Goal: Find contact information: Obtain details needed to contact an individual or organization

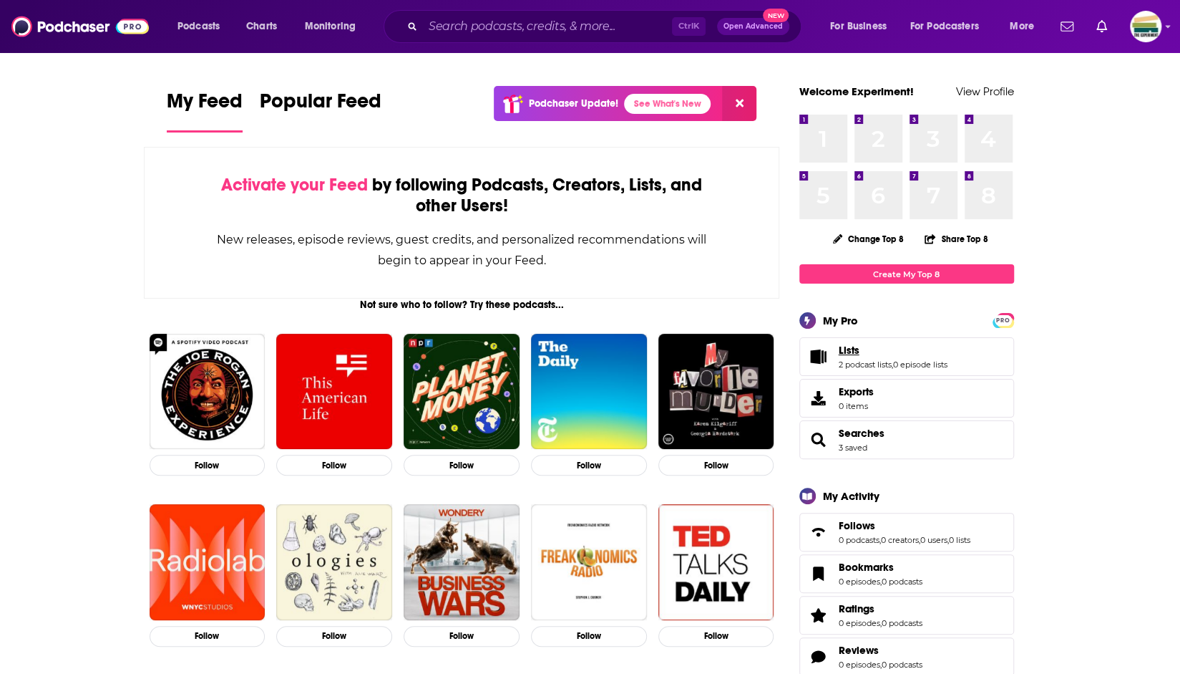
click at [884, 355] on link "Lists" at bounding box center [893, 350] width 109 height 13
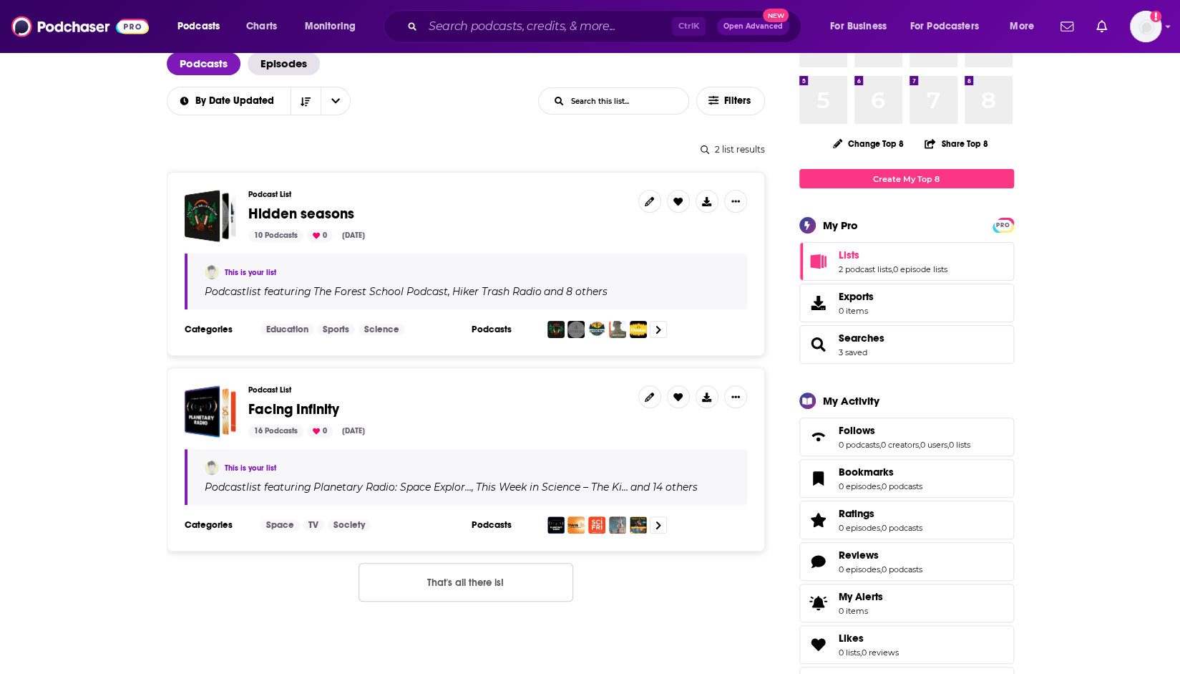
scroll to position [143, 0]
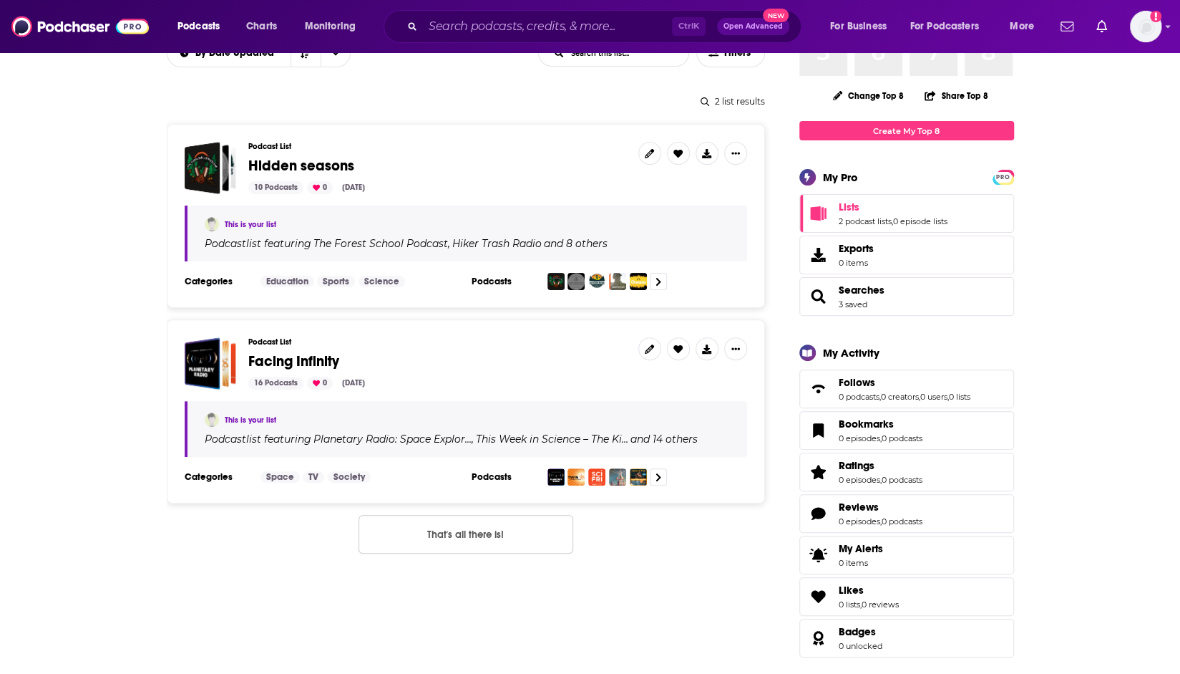
click at [269, 364] on span "Facing Infinity" at bounding box center [293, 361] width 91 height 18
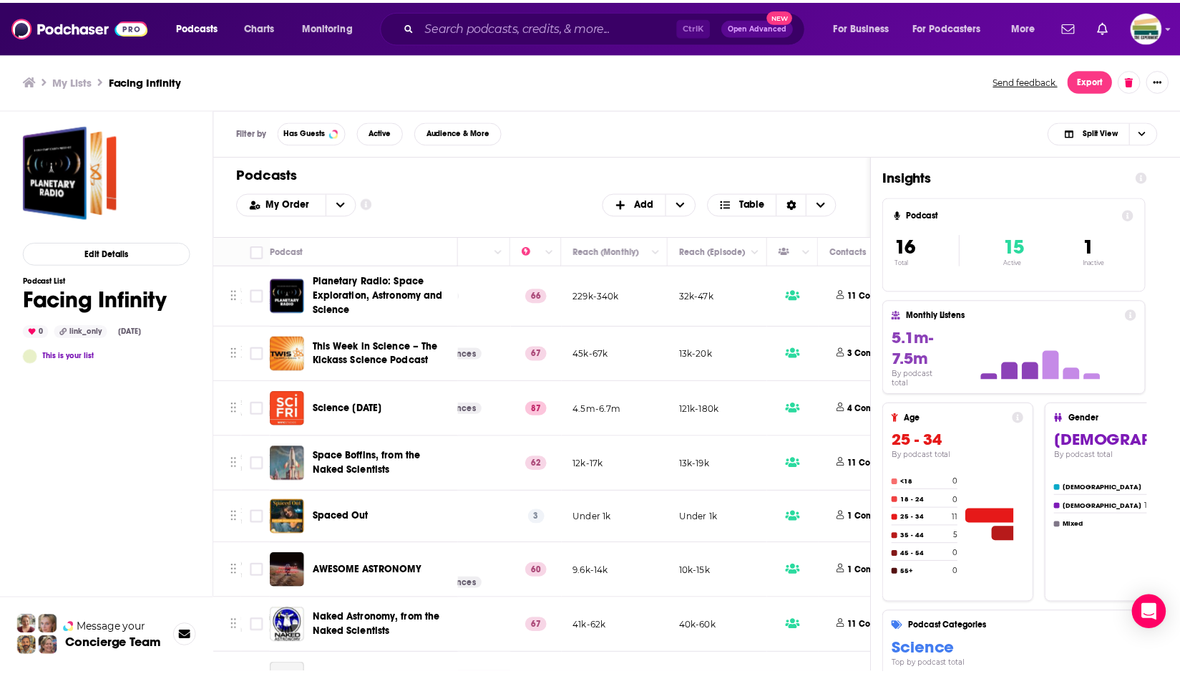
scroll to position [0, 338]
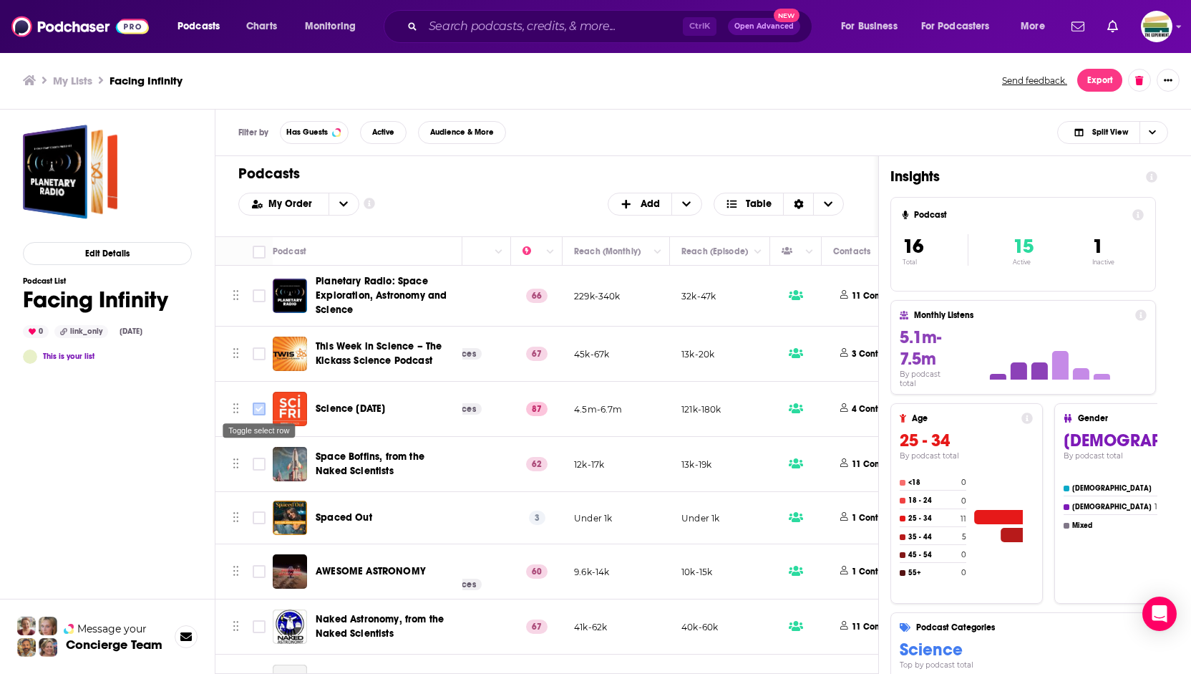
click at [258, 409] on input "Toggle select row" at bounding box center [259, 408] width 13 height 13
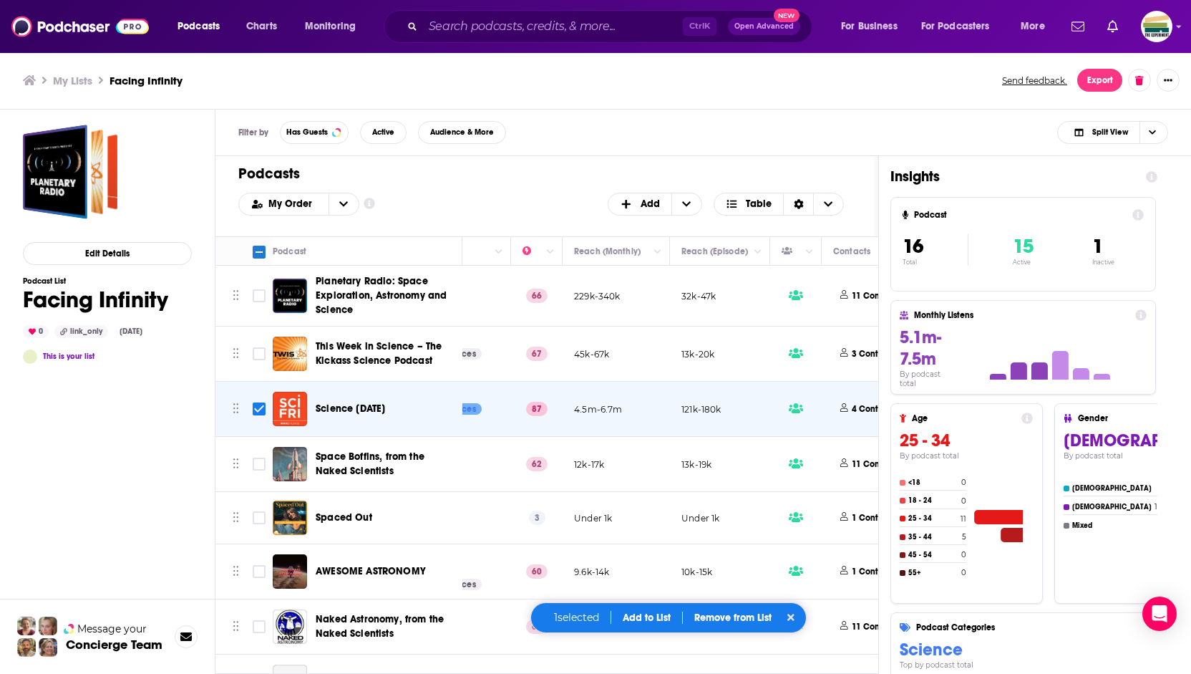
click at [262, 407] on input "Toggle select row" at bounding box center [259, 408] width 13 height 13
checkbox input "false"
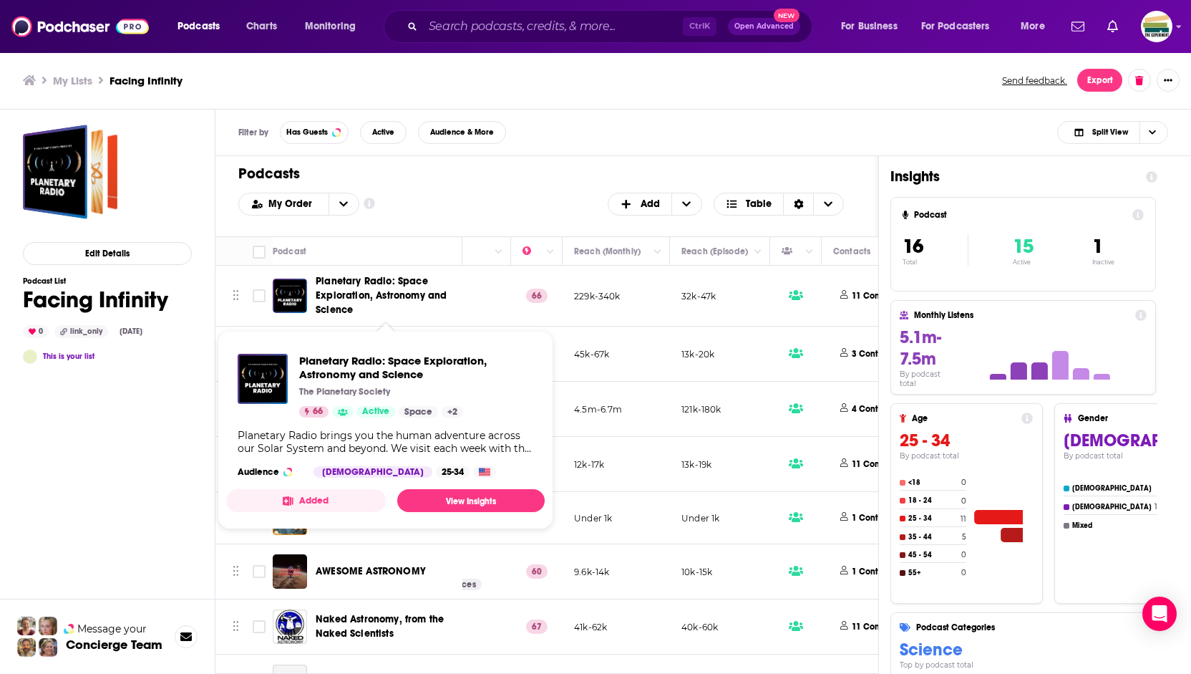
click at [361, 286] on span "Planetary Radio: Space Exploration, Astronomy and Science" at bounding box center [387, 295] width 142 height 43
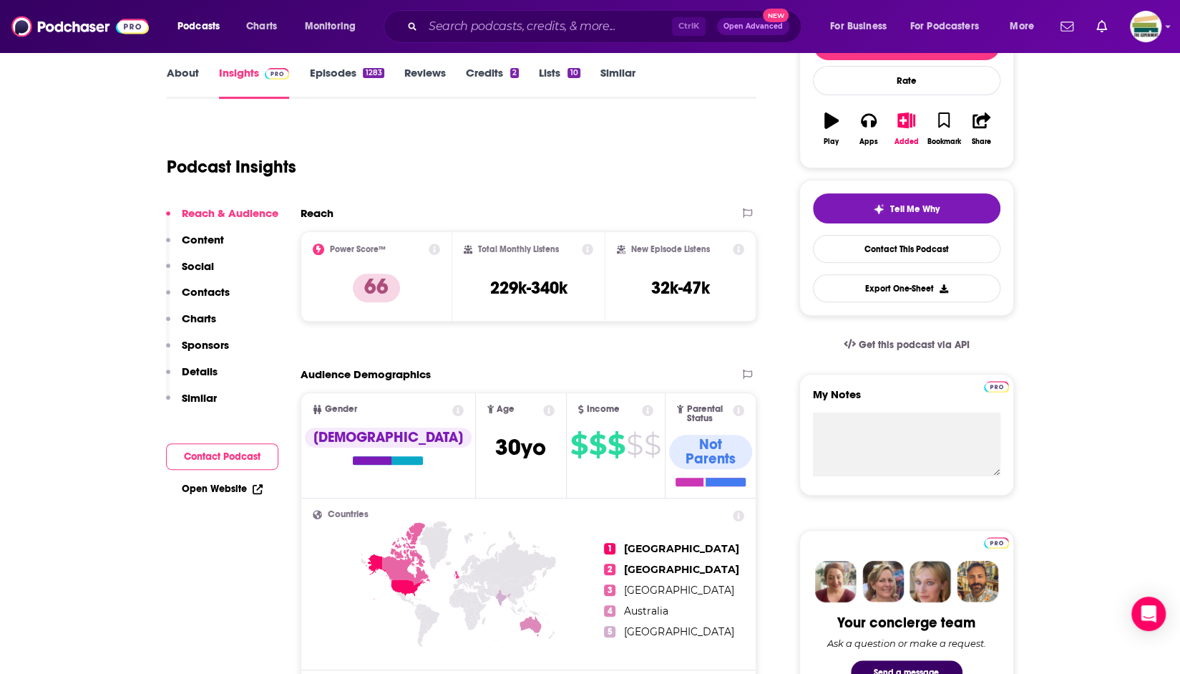
scroll to position [143, 0]
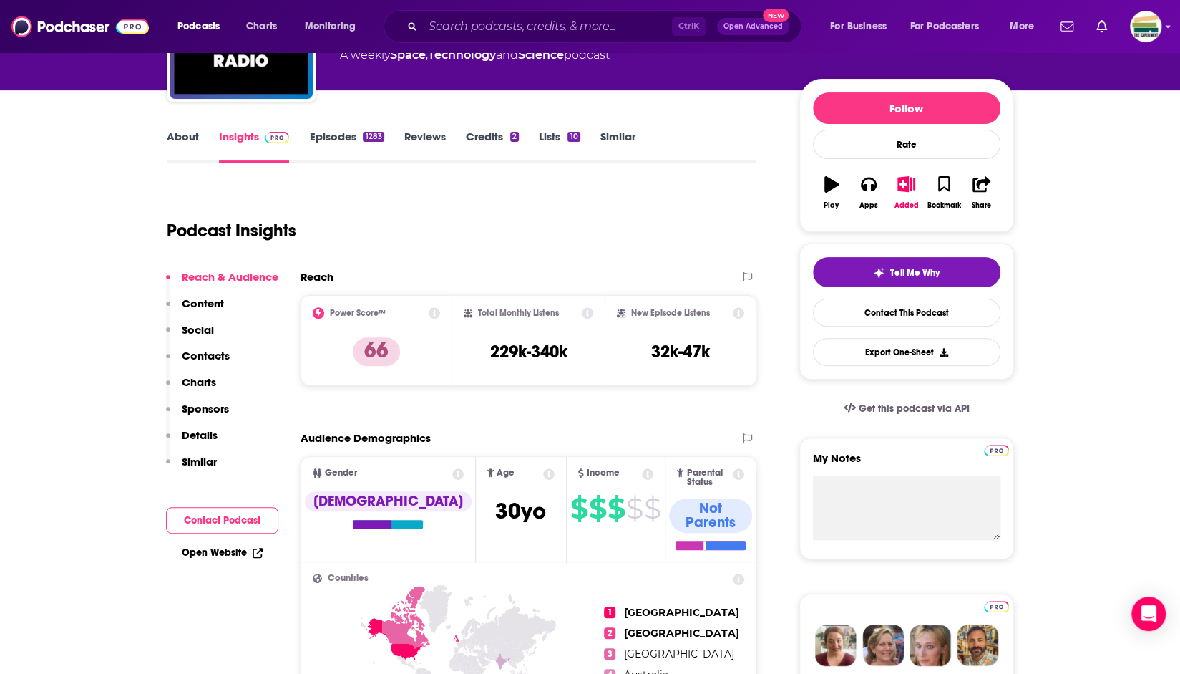
click at [172, 133] on link "About" at bounding box center [183, 146] width 32 height 33
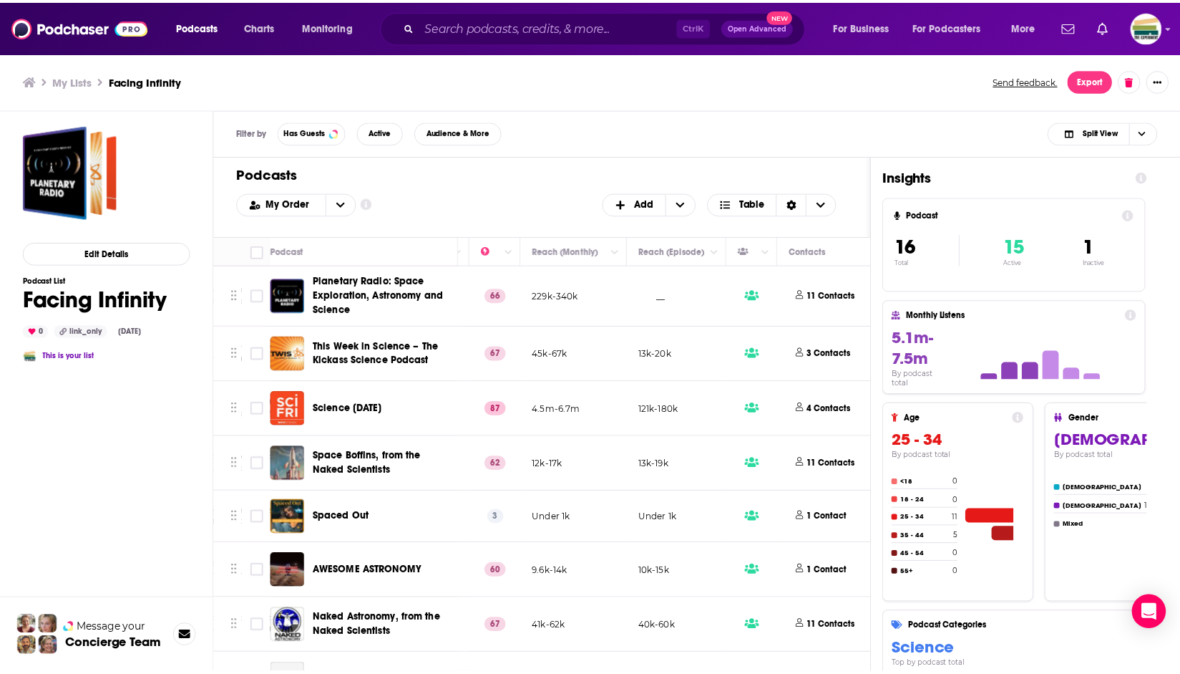
scroll to position [0, 365]
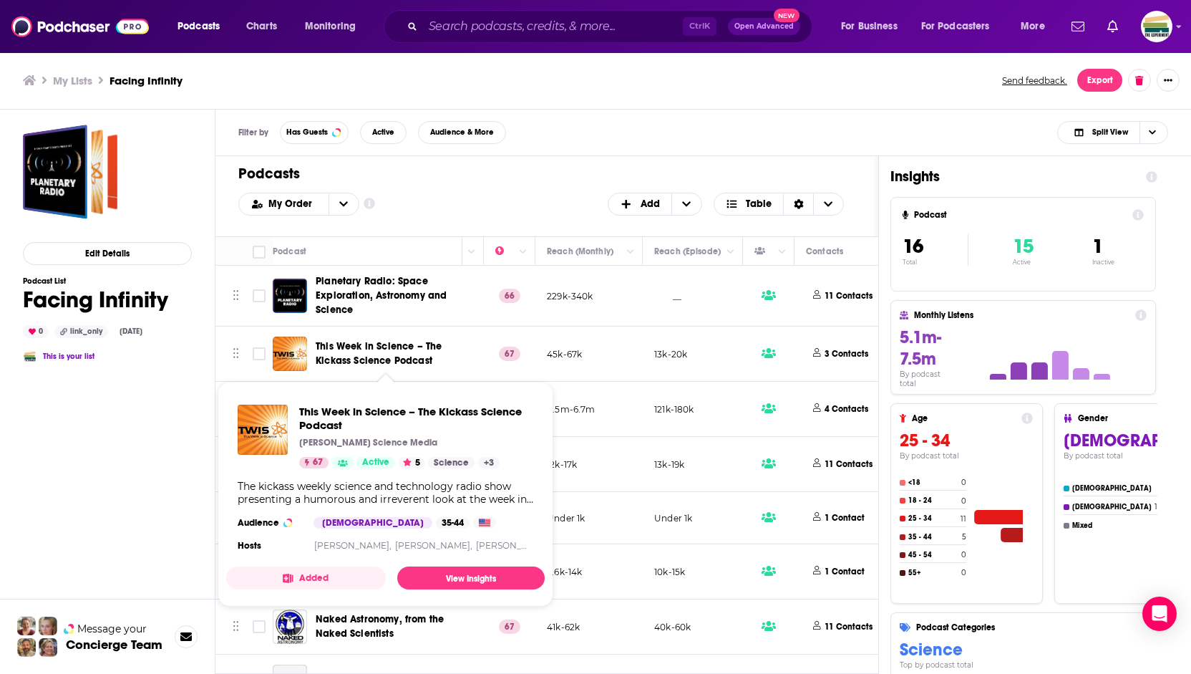
click at [346, 345] on span "This Week in Science – The Kickass Science Podcast" at bounding box center [379, 353] width 126 height 26
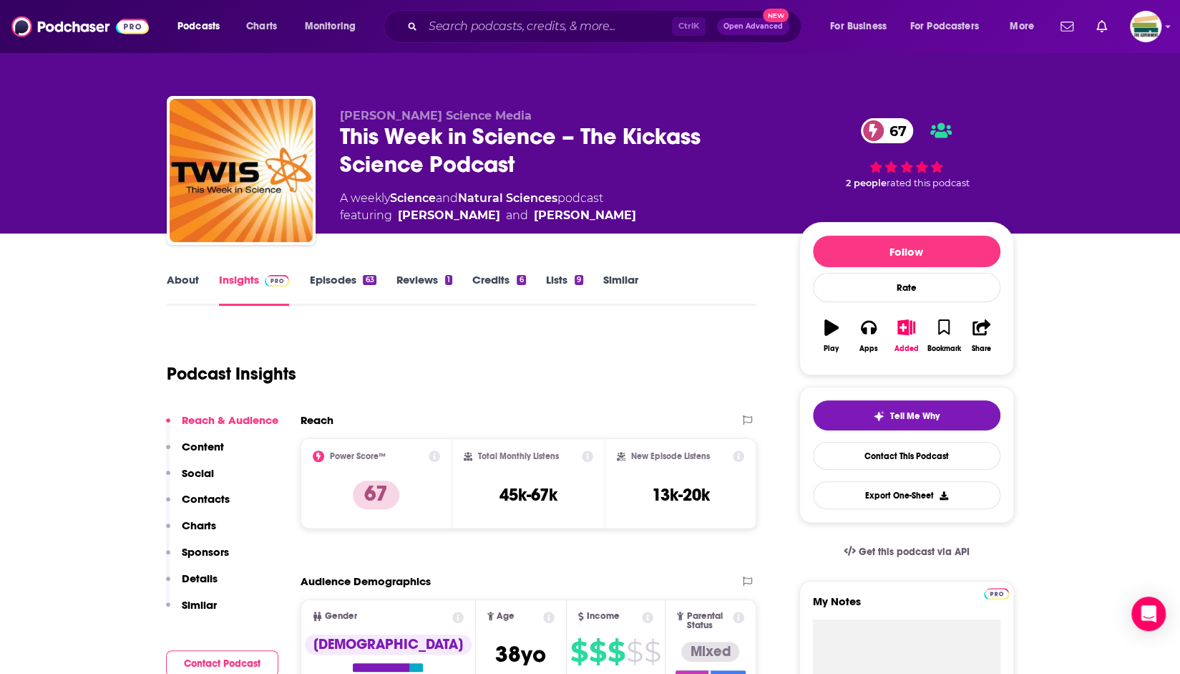
click at [189, 278] on link "About" at bounding box center [183, 289] width 32 height 33
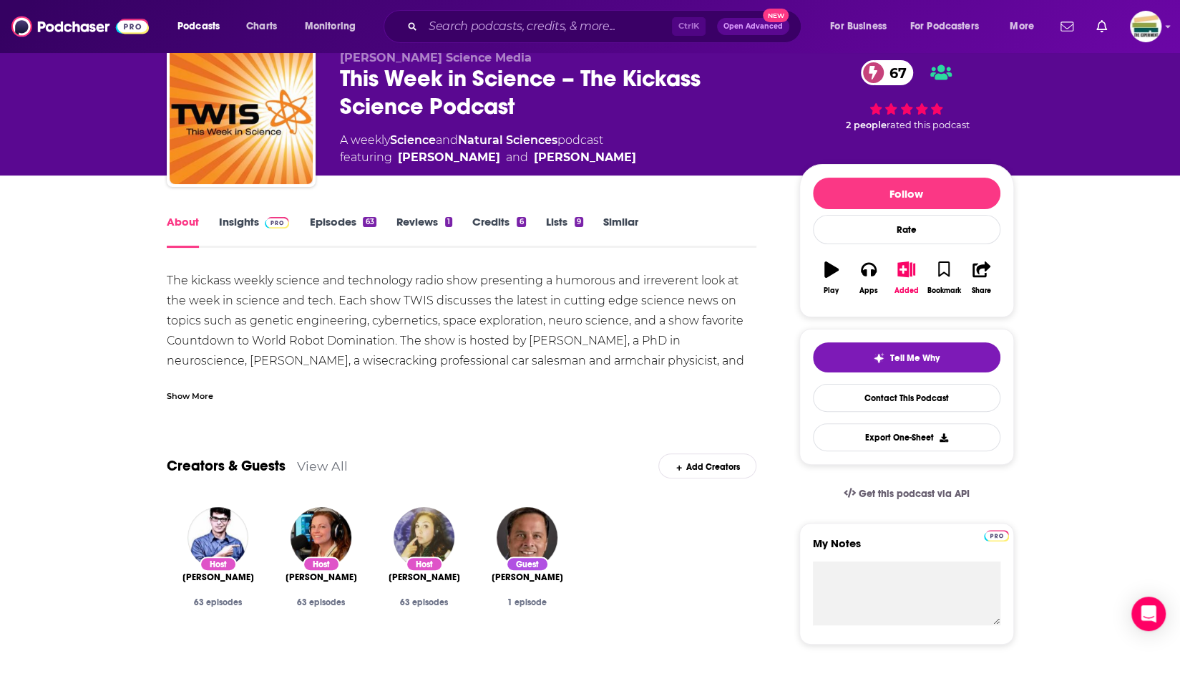
scroll to position [72, 0]
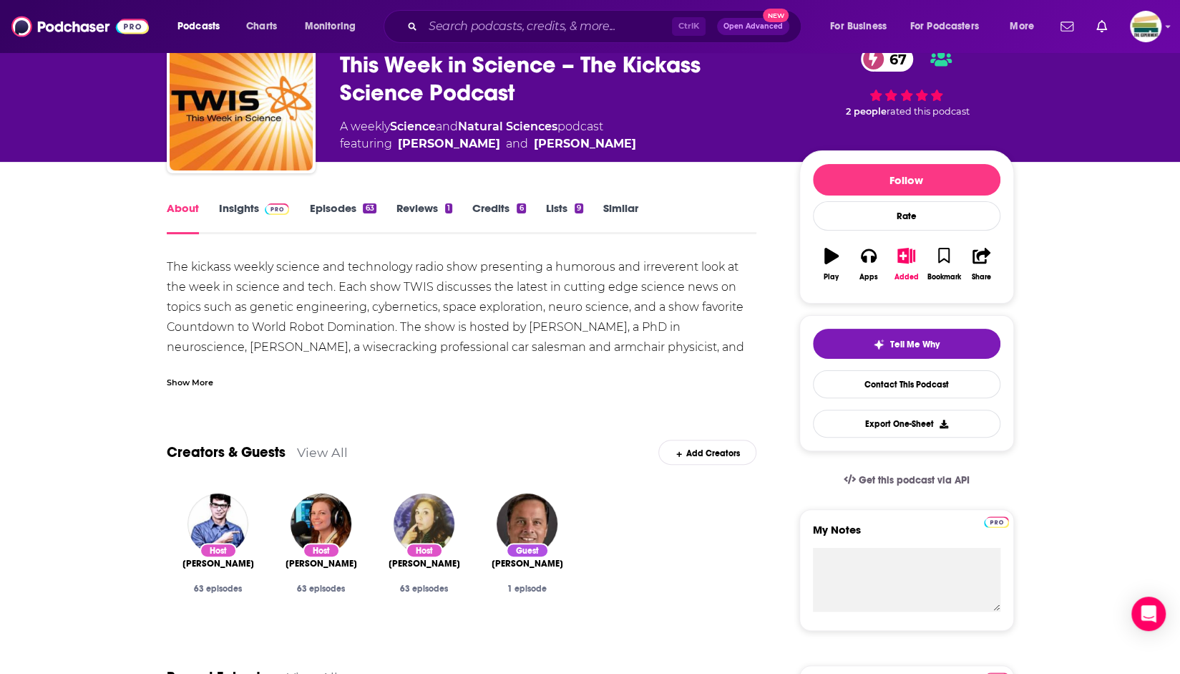
click at [203, 385] on div "Show More" at bounding box center [190, 381] width 47 height 14
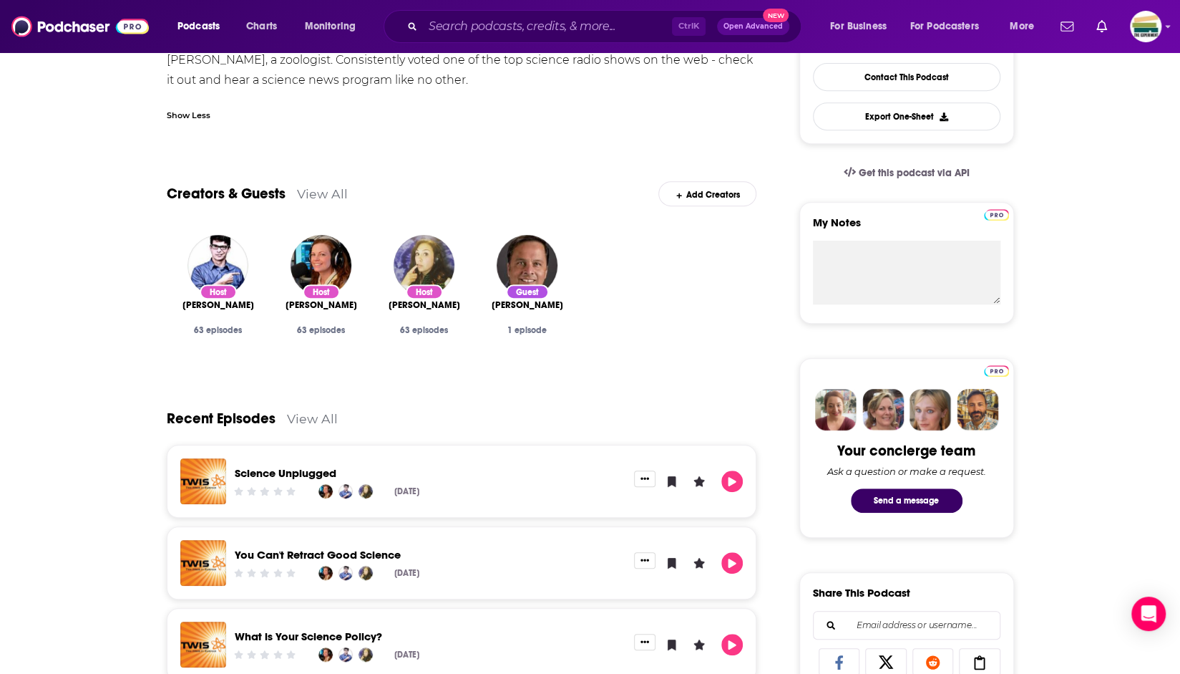
scroll to position [429, 0]
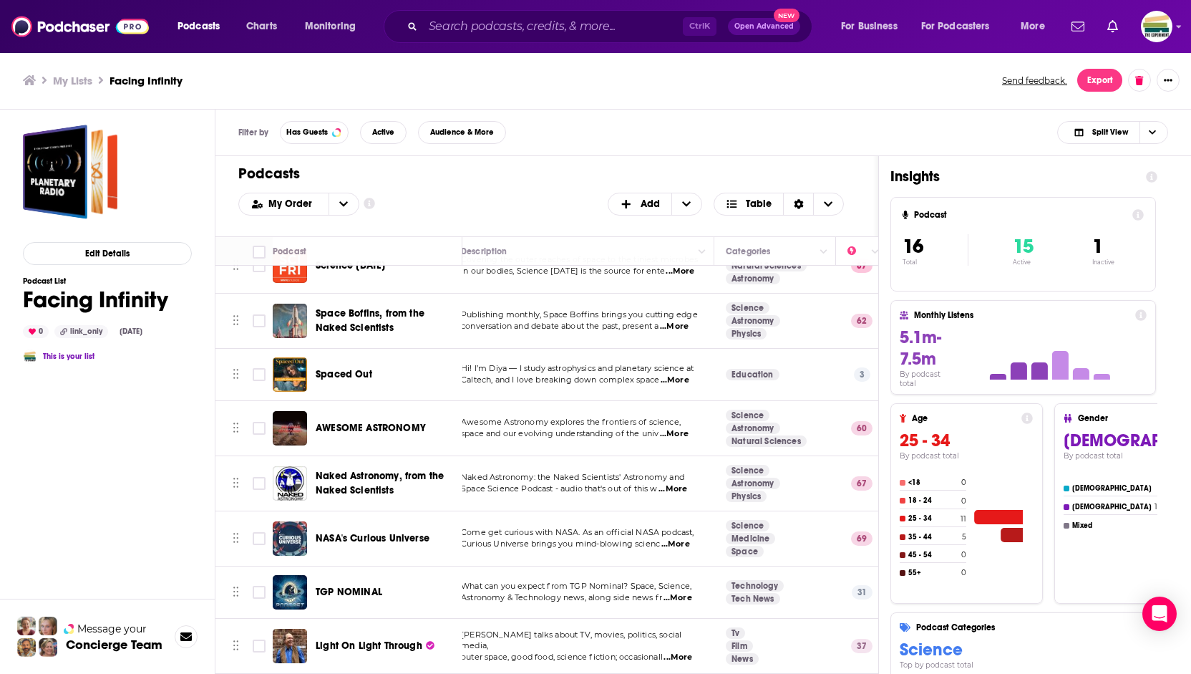
scroll to position [143, 0]
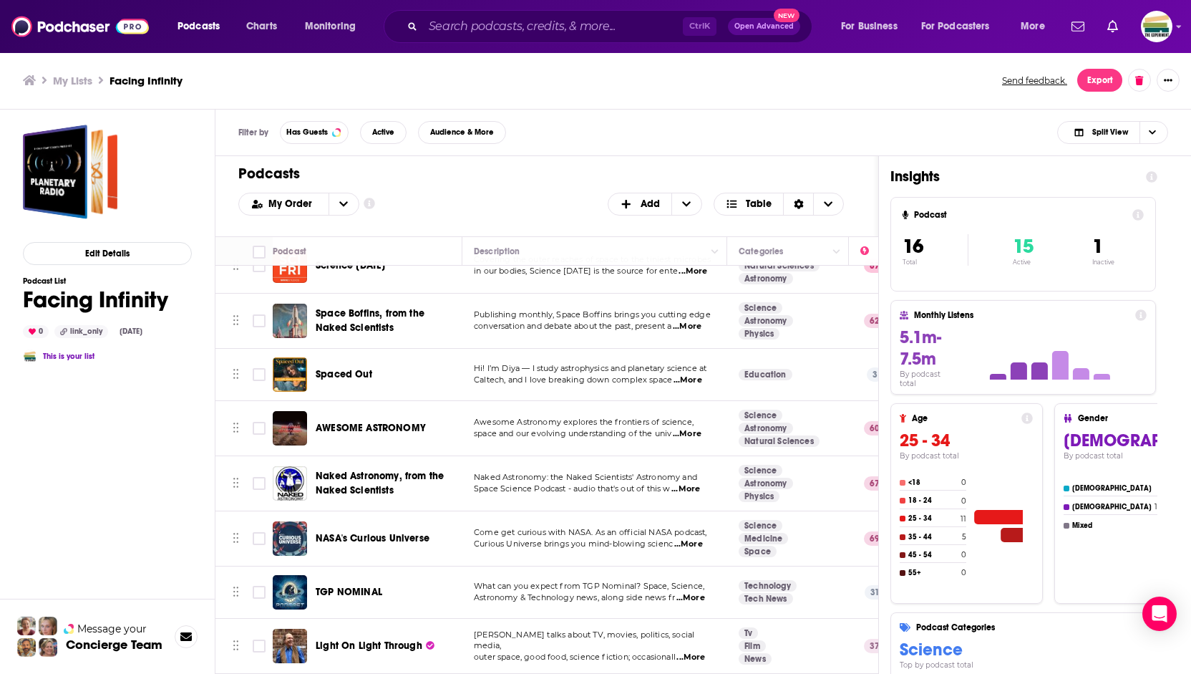
click at [690, 379] on span "...More" at bounding box center [688, 379] width 29 height 11
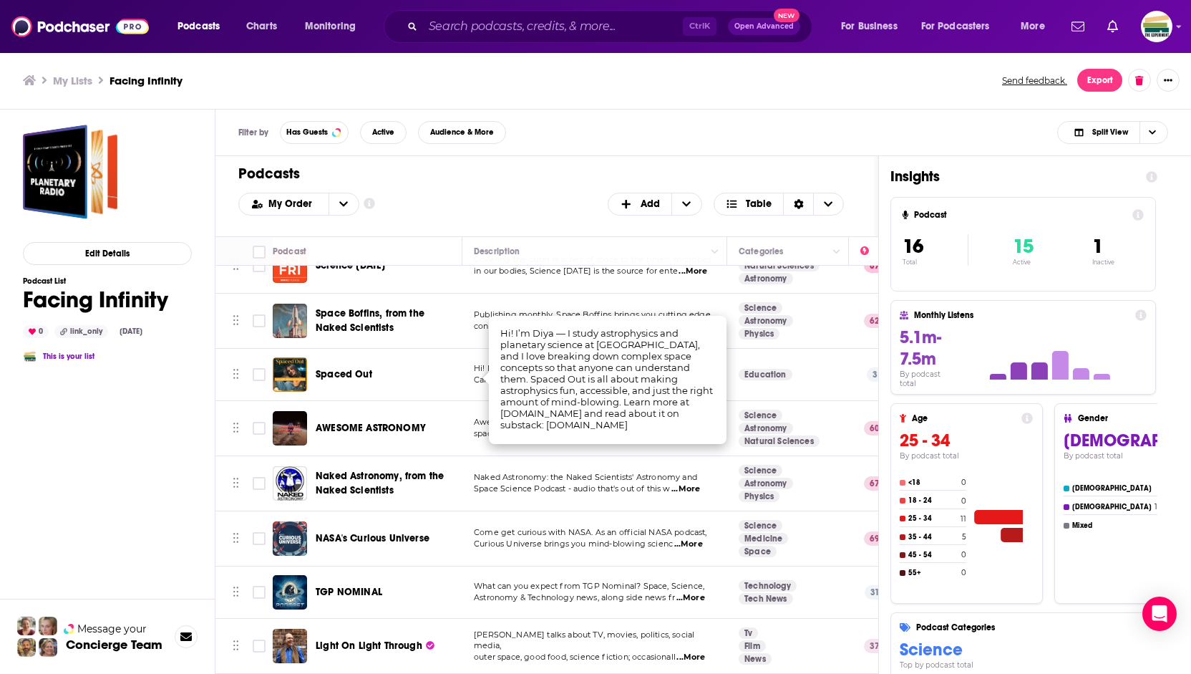
click at [810, 389] on td "Education" at bounding box center [788, 375] width 122 height 52
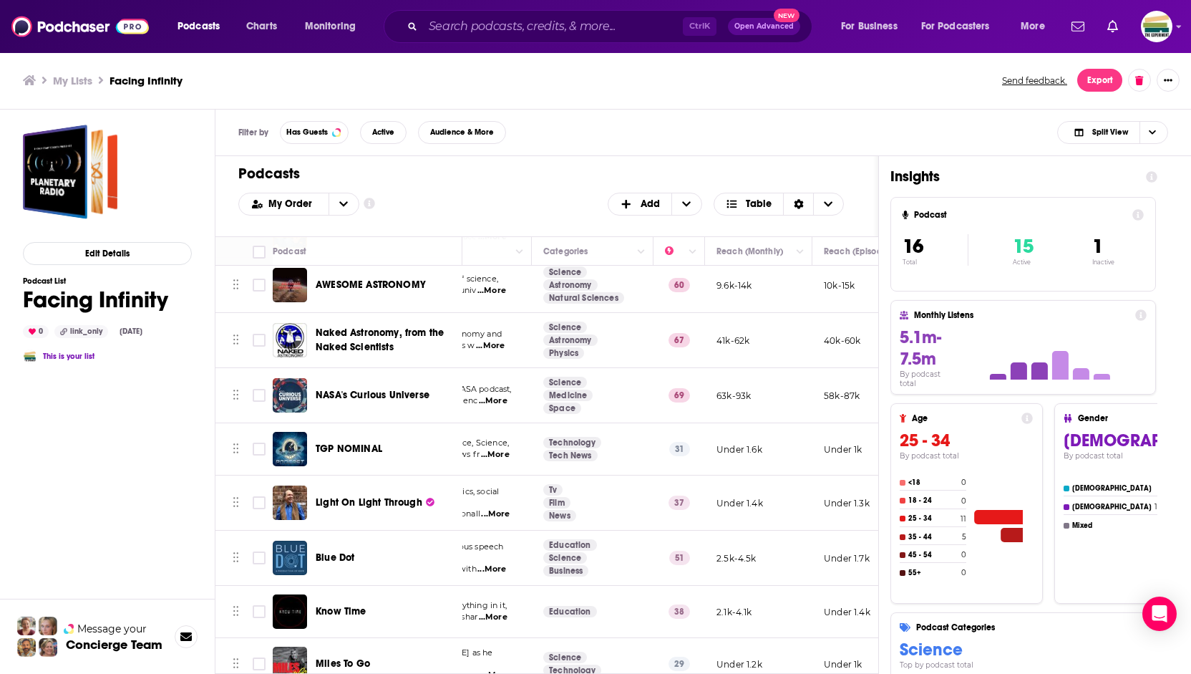
scroll to position [215, 195]
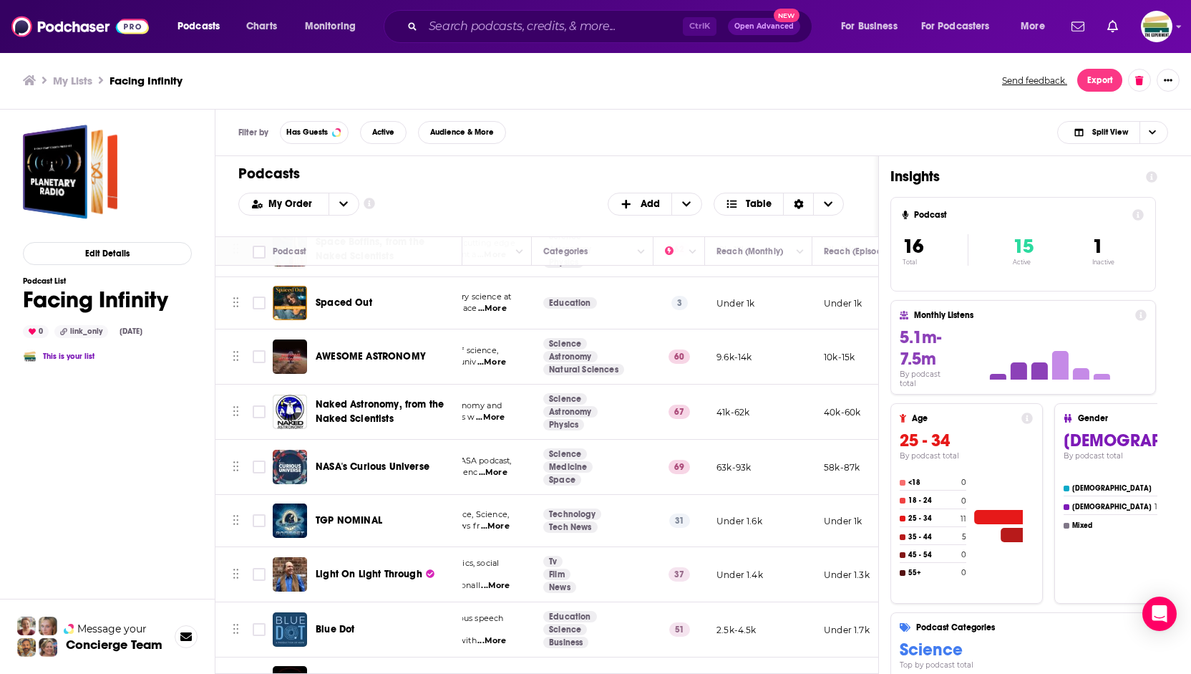
click at [492, 358] on span "...More" at bounding box center [491, 361] width 29 height 11
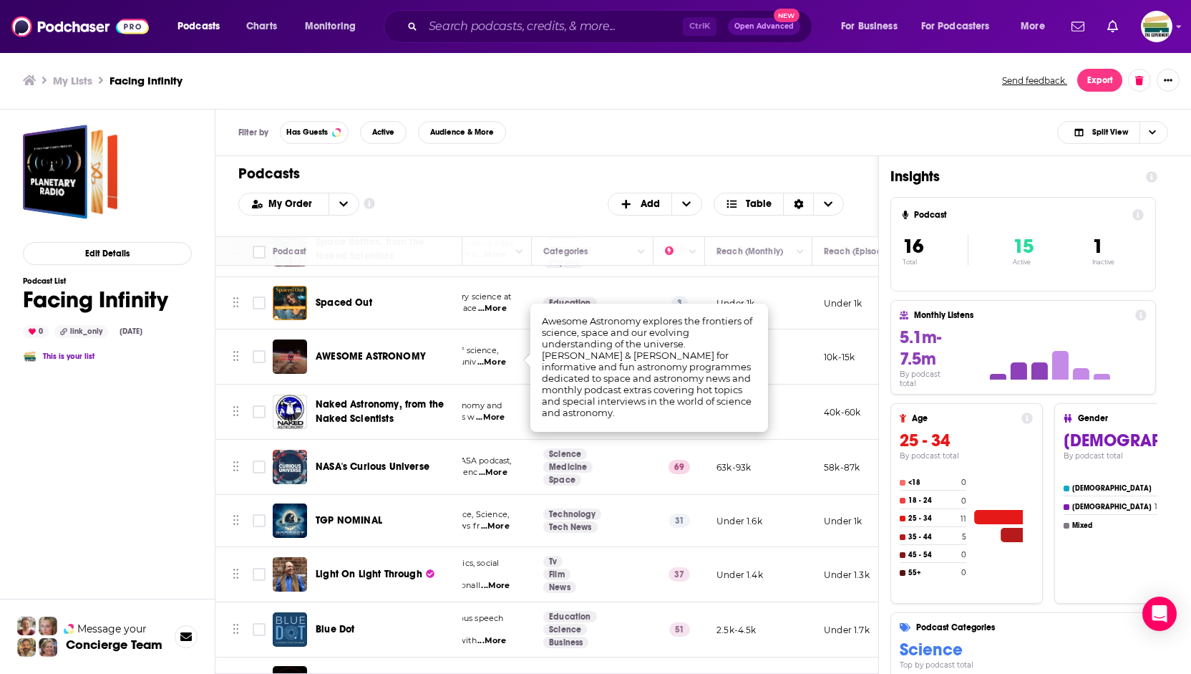
click at [497, 412] on span "...More" at bounding box center [490, 417] width 29 height 11
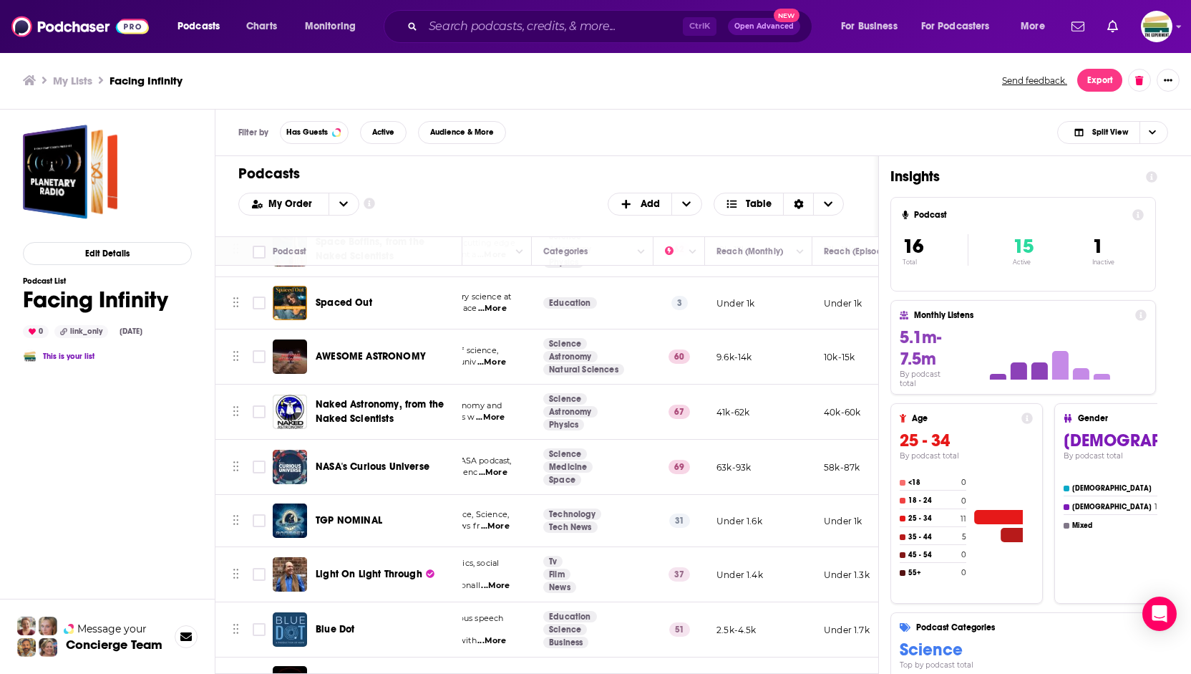
click at [492, 467] on span "...More" at bounding box center [493, 472] width 29 height 11
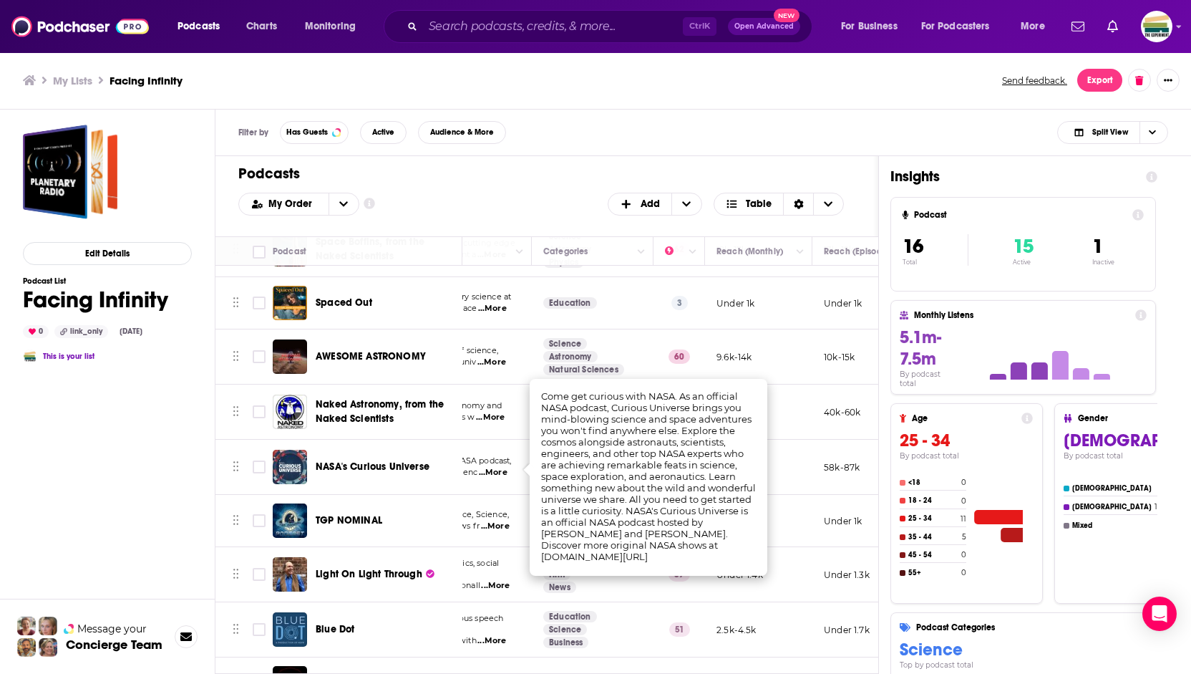
click at [495, 520] on span "...More" at bounding box center [495, 525] width 29 height 11
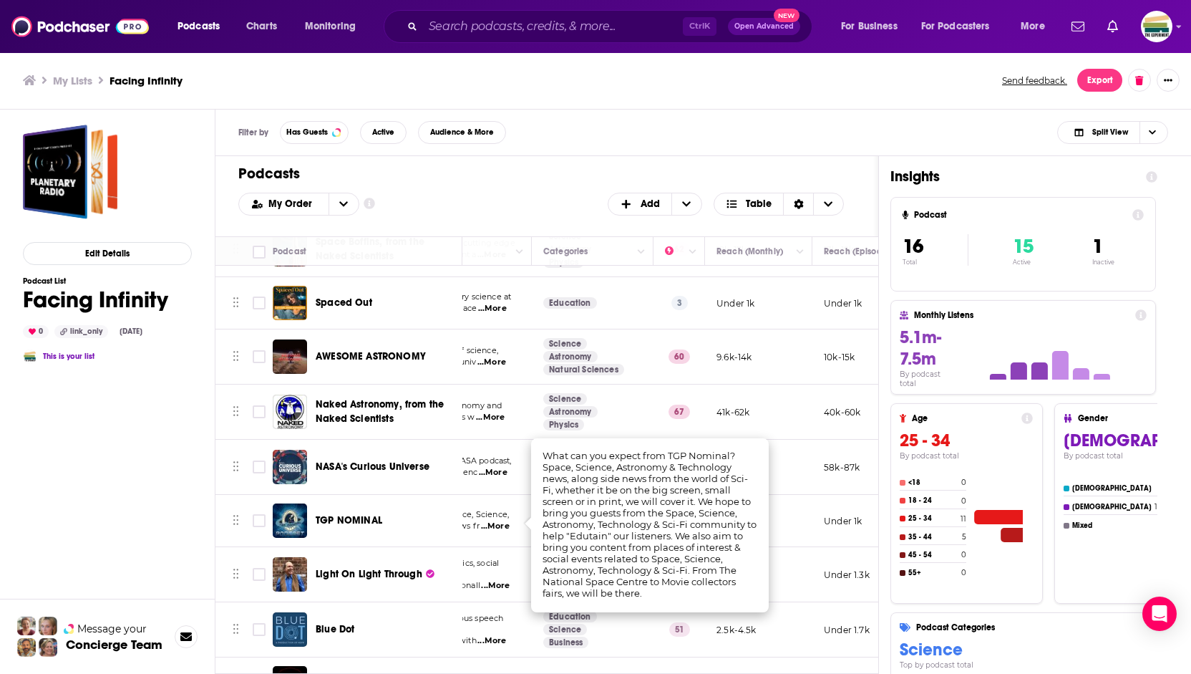
click at [440, 526] on div "TGP NOMINAL" at bounding box center [390, 520] width 149 height 34
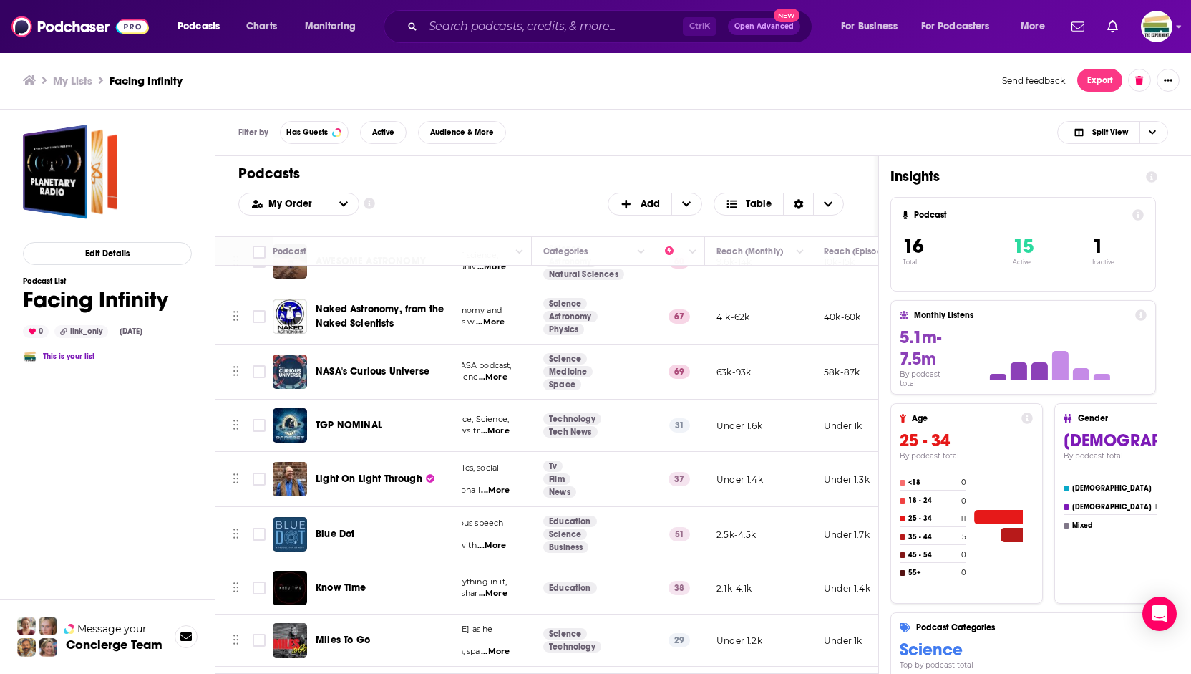
scroll to position [358, 195]
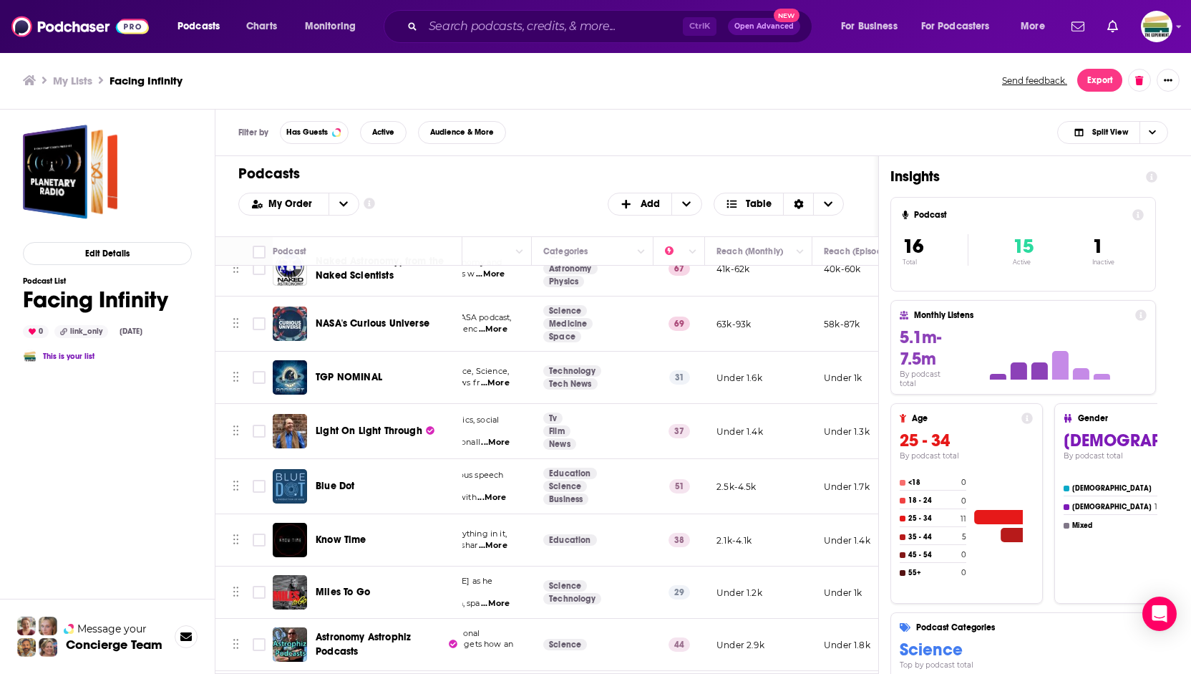
click at [505, 492] on span "...More" at bounding box center [491, 497] width 29 height 11
click at [432, 486] on div "Blue Dot" at bounding box center [390, 486] width 149 height 14
click at [258, 483] on input "Toggle select row" at bounding box center [259, 486] width 13 height 13
checkbox input "true"
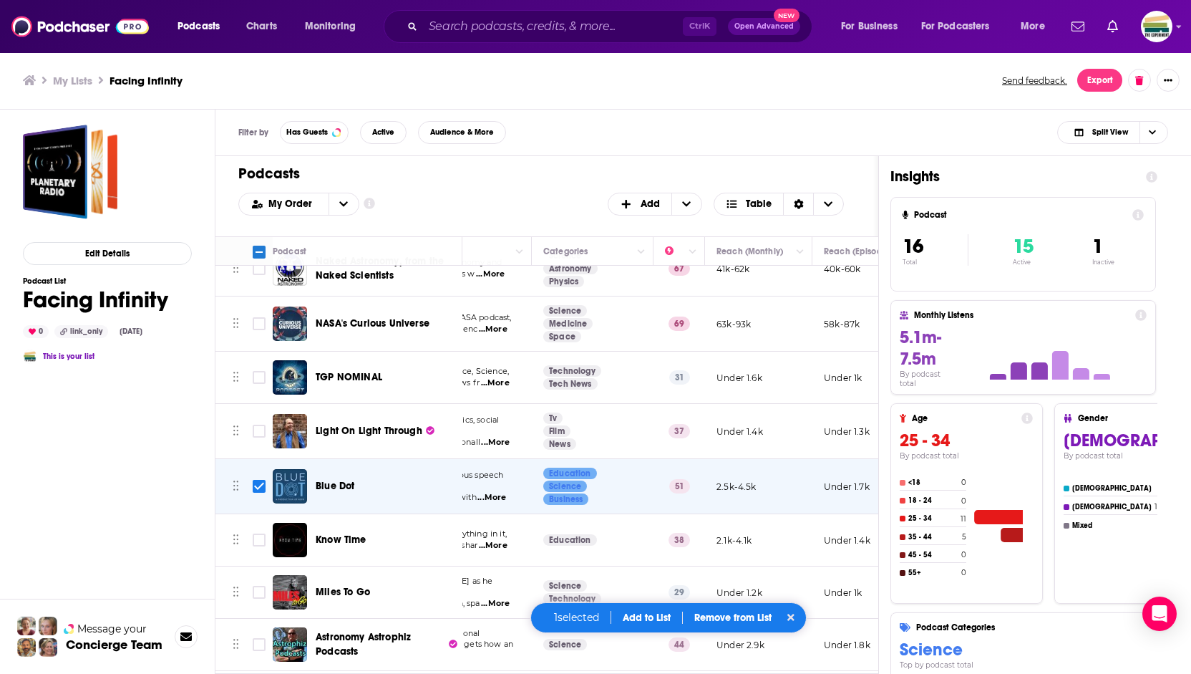
click at [496, 540] on span "...More" at bounding box center [493, 545] width 29 height 11
click at [495, 598] on span "...More" at bounding box center [495, 603] width 29 height 11
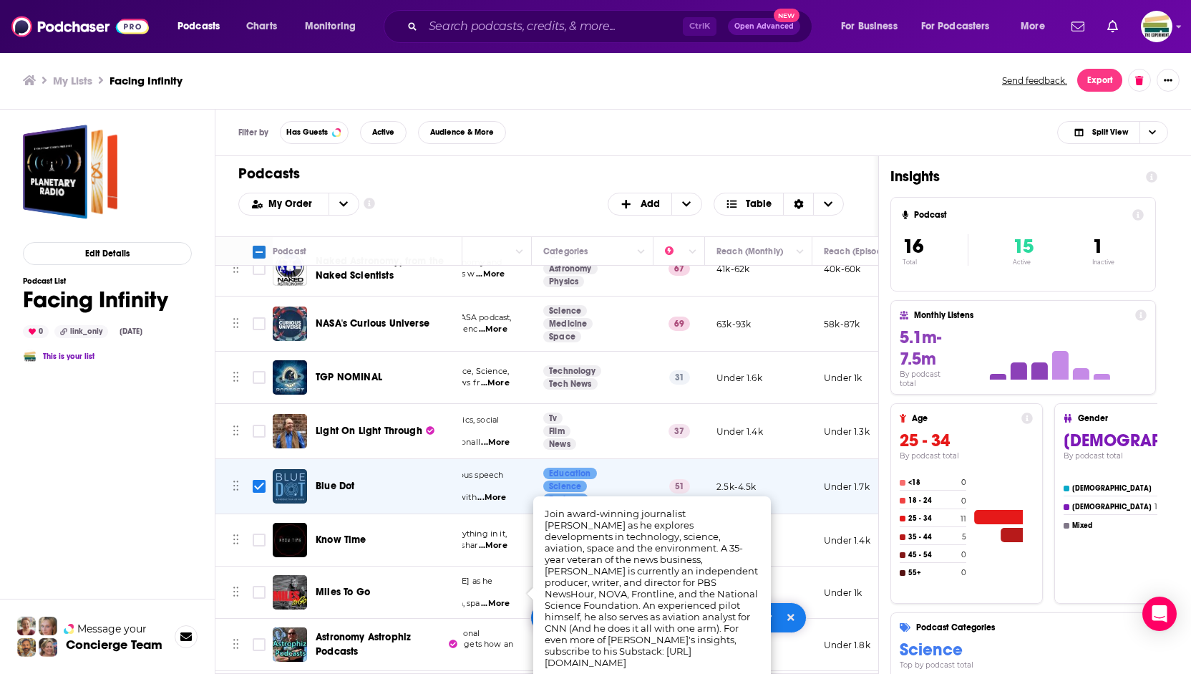
click at [395, 589] on div "Miles To Go" at bounding box center [390, 592] width 149 height 14
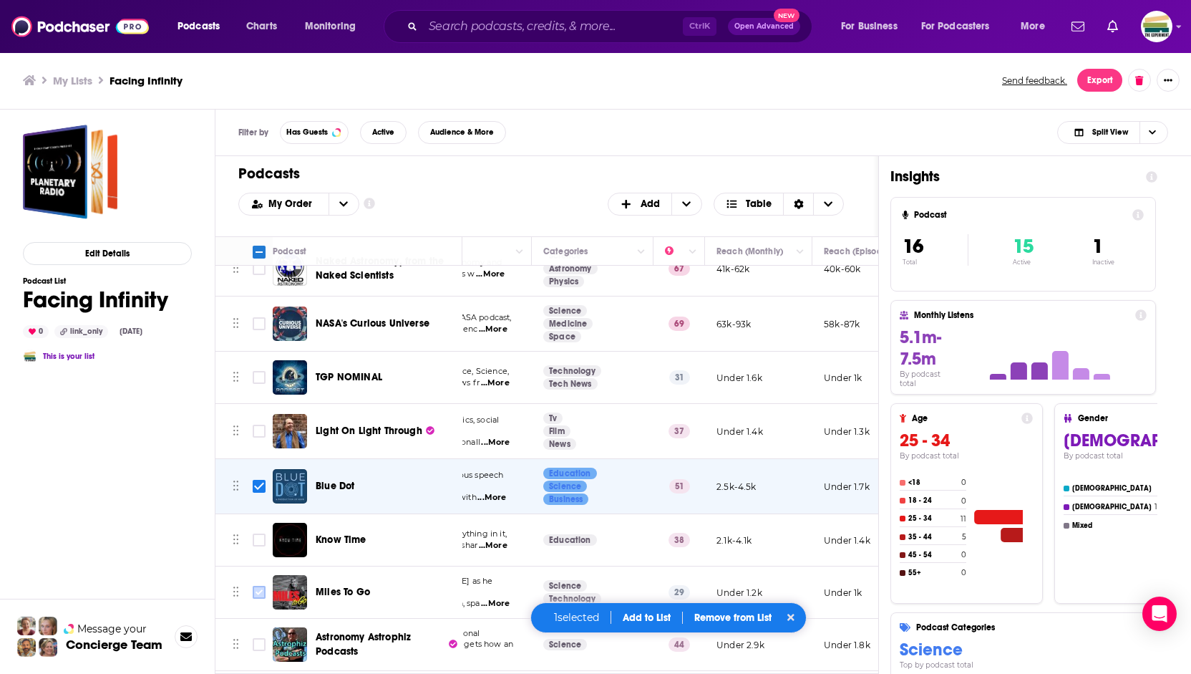
click at [259, 588] on input "Toggle select row" at bounding box center [259, 592] width 13 height 13
checkbox input "true"
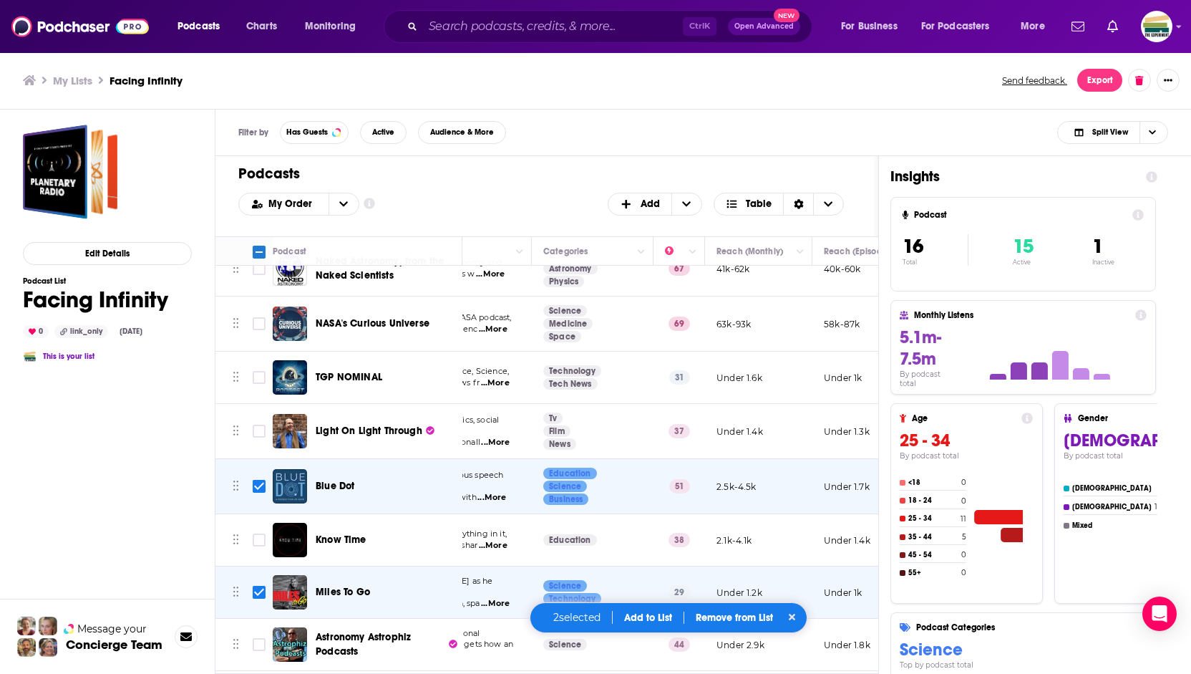
scroll to position [472, 195]
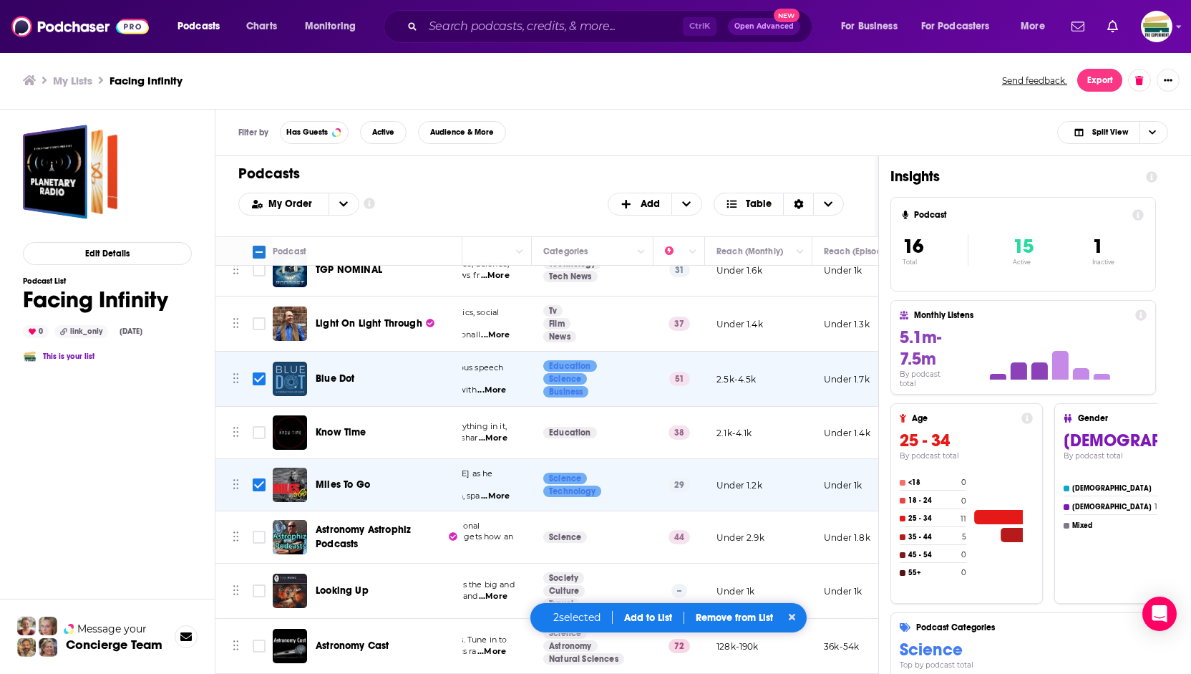
click at [309, 543] on span "...More" at bounding box center [294, 548] width 29 height 11
click at [261, 530] on input "Toggle select row" at bounding box center [259, 536] width 13 height 13
checkbox input "true"
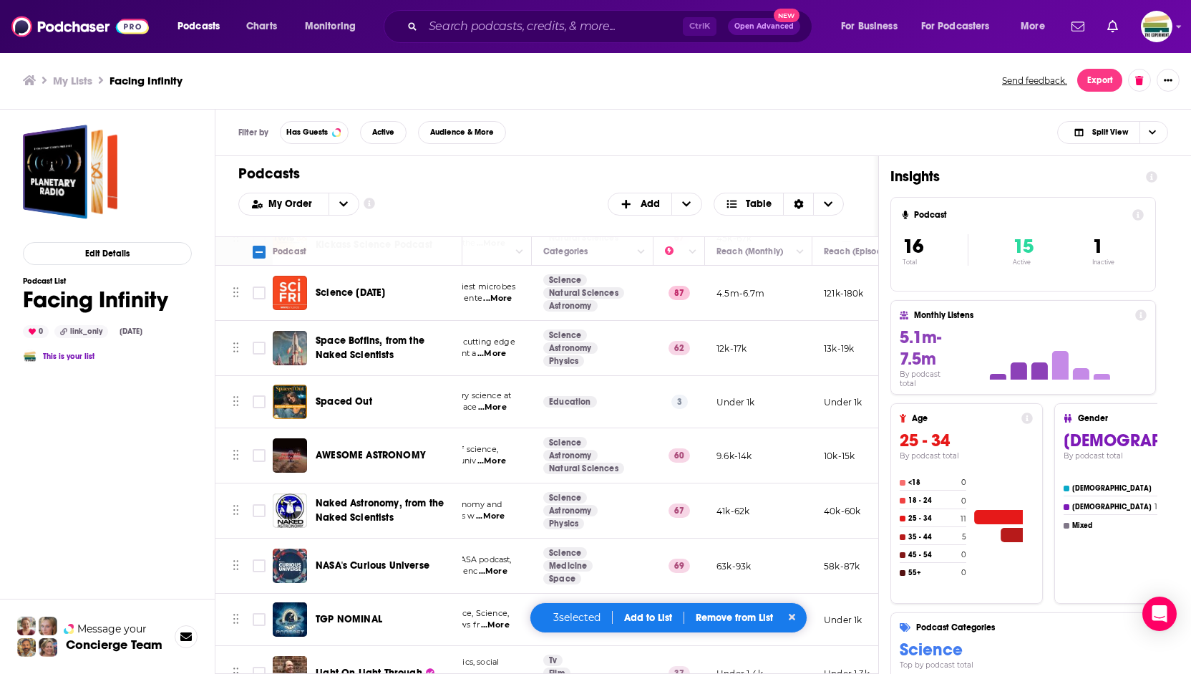
scroll to position [0, 195]
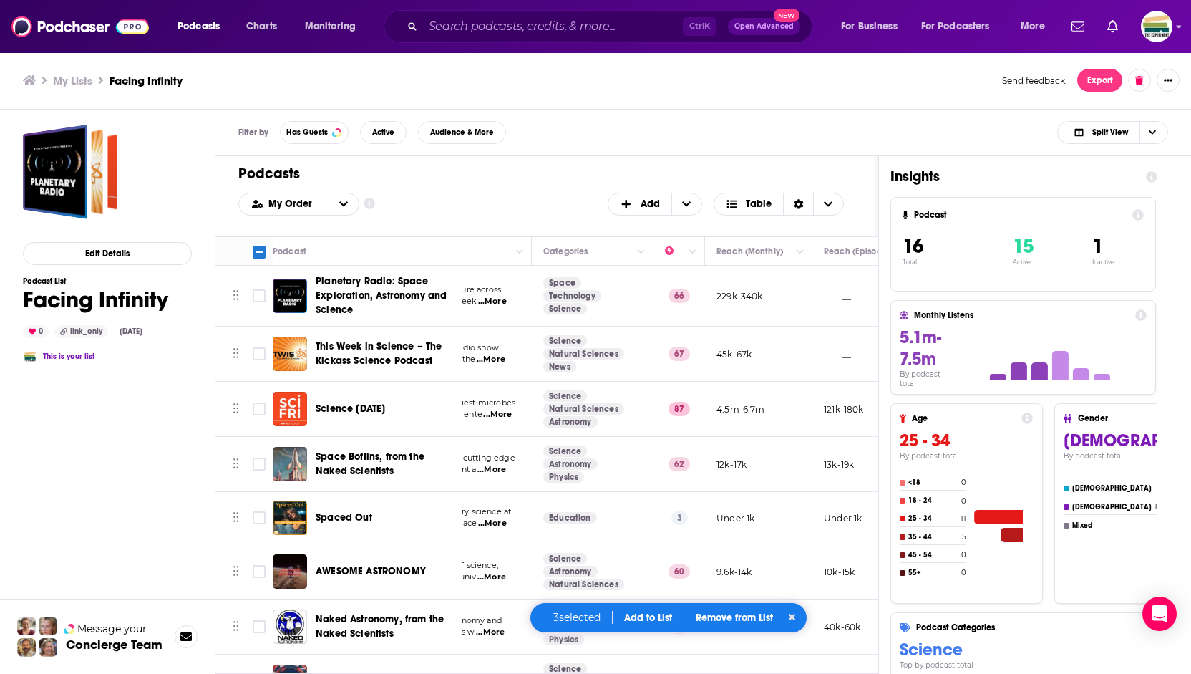
click at [504, 299] on span "...More" at bounding box center [492, 301] width 29 height 11
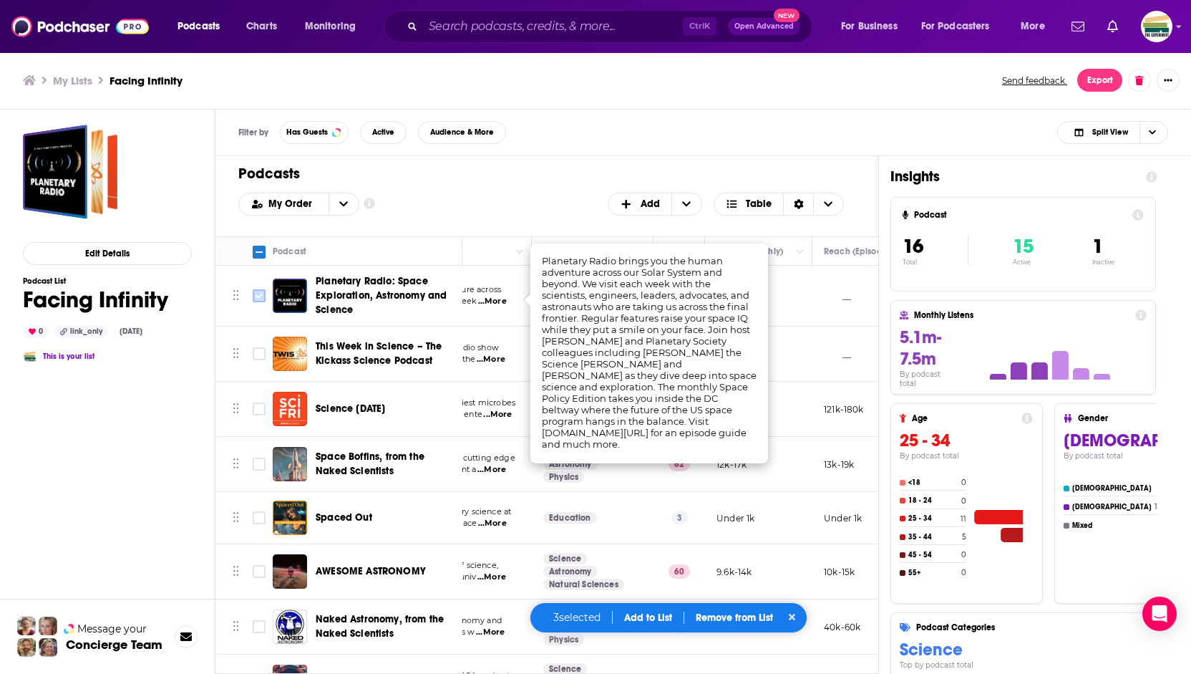
click at [259, 295] on input "Toggle select row" at bounding box center [259, 295] width 13 height 13
checkbox input "true"
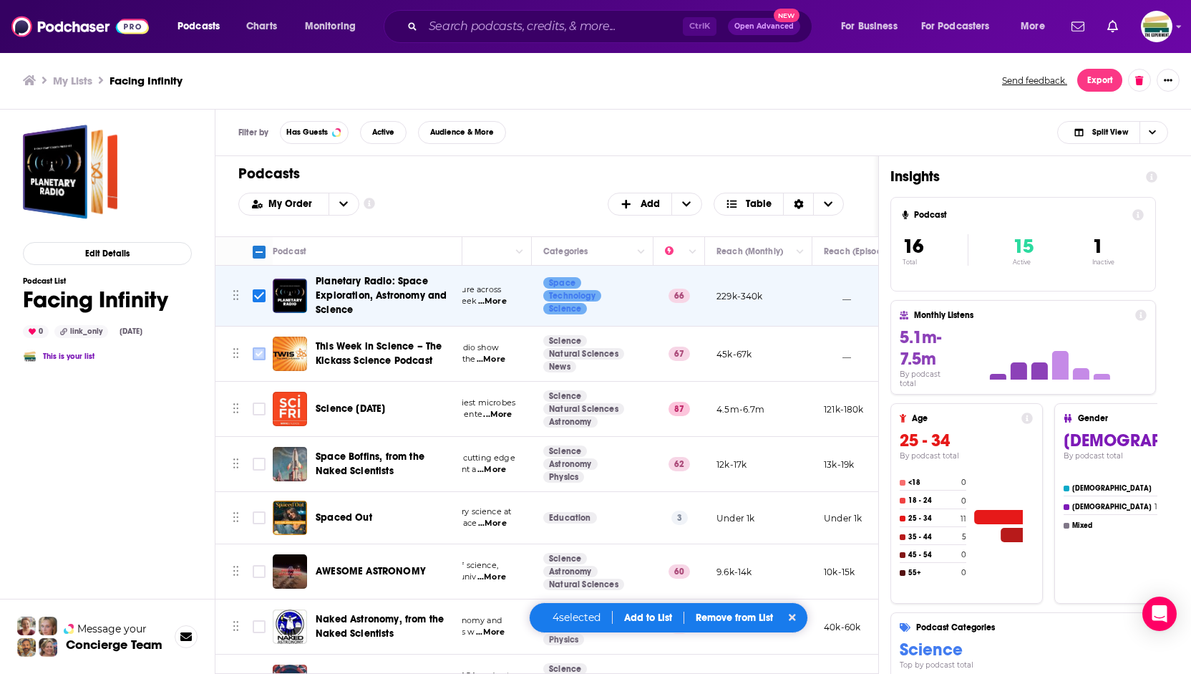
click at [256, 347] on input "Toggle select row" at bounding box center [259, 353] width 13 height 13
checkbox input "true"
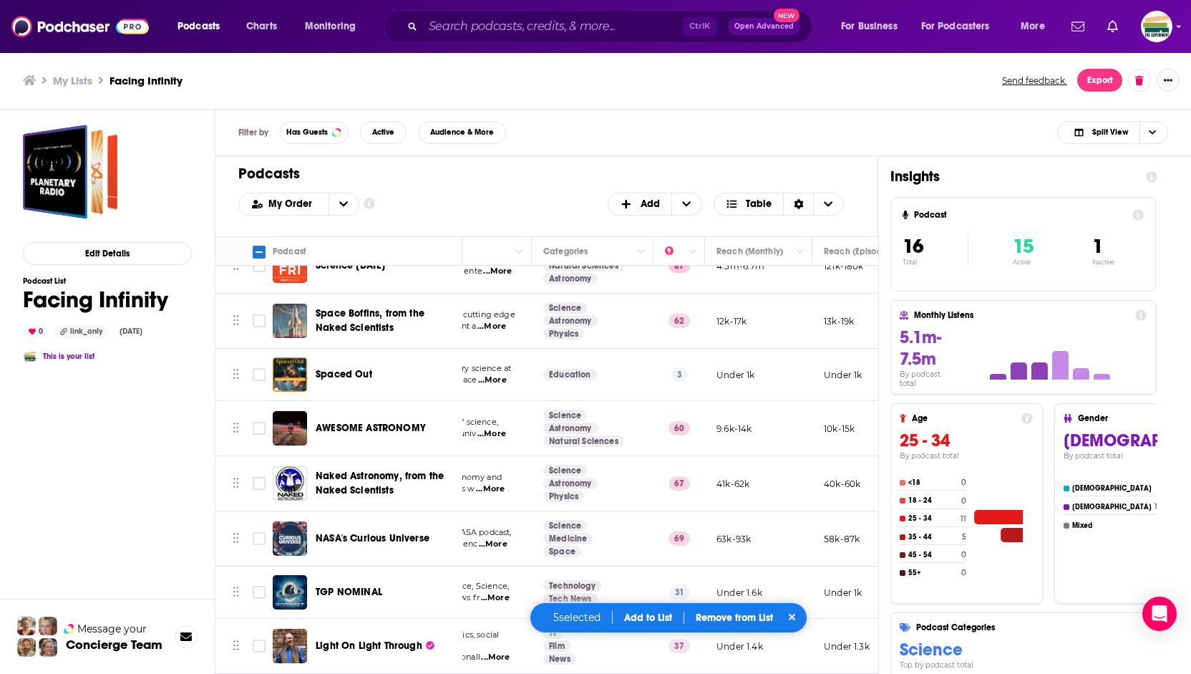
scroll to position [72, 195]
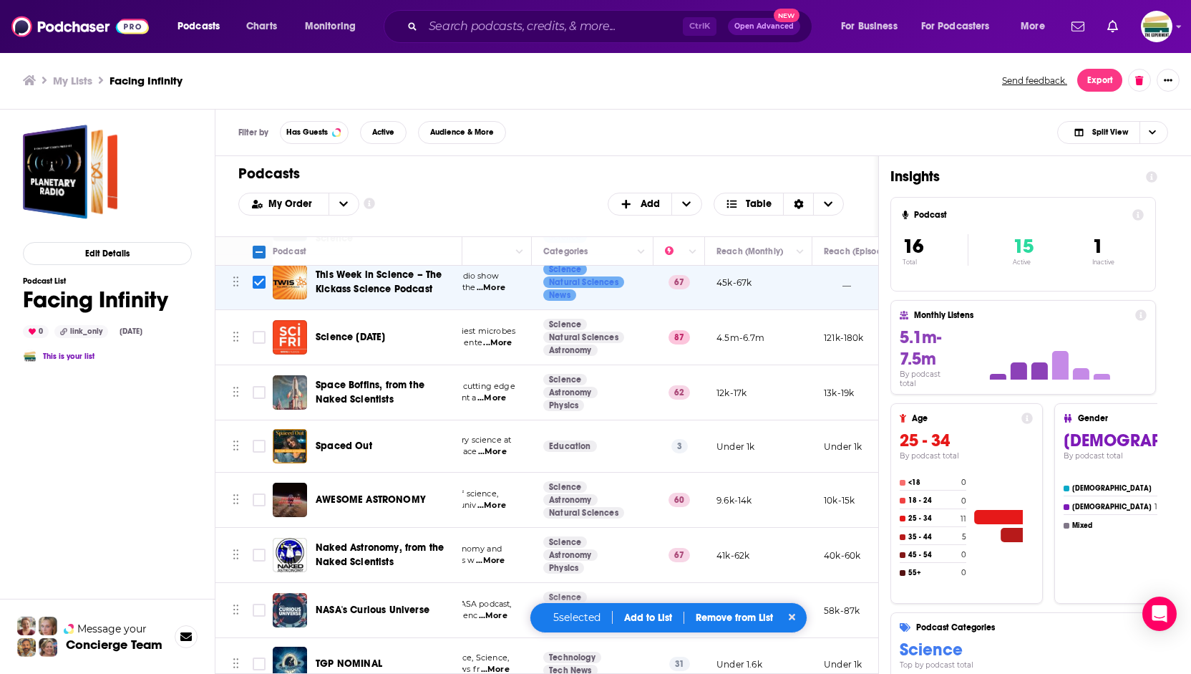
click at [502, 396] on span "...More" at bounding box center [491, 397] width 29 height 11
click at [256, 387] on input "Toggle select row" at bounding box center [259, 392] width 13 height 13
checkbox input "true"
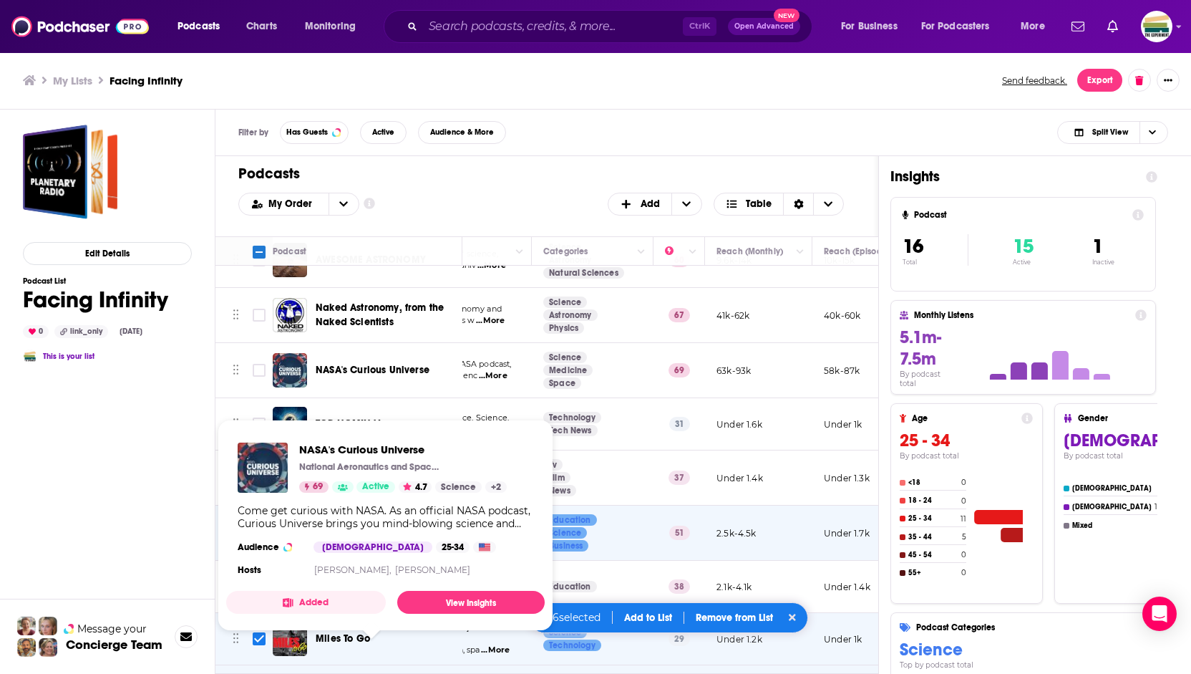
scroll to position [358, 195]
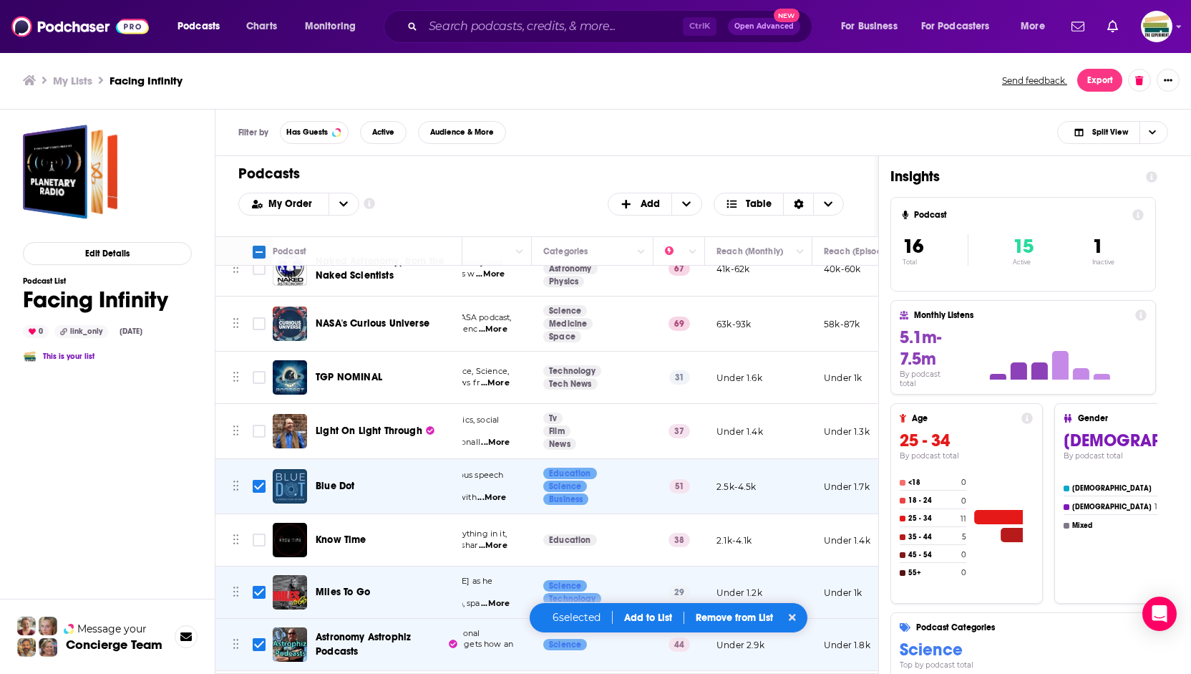
click at [102, 535] on div "Edit Details Podcast List Facing Infinity 0 link_only [DATE] This is your list" at bounding box center [107, 455] width 169 height 661
click at [505, 377] on span "...More" at bounding box center [495, 382] width 29 height 11
click at [161, 480] on div "Edit Details Podcast List Facing Infinity 0 link_only [DATE] This is your list" at bounding box center [107, 455] width 169 height 661
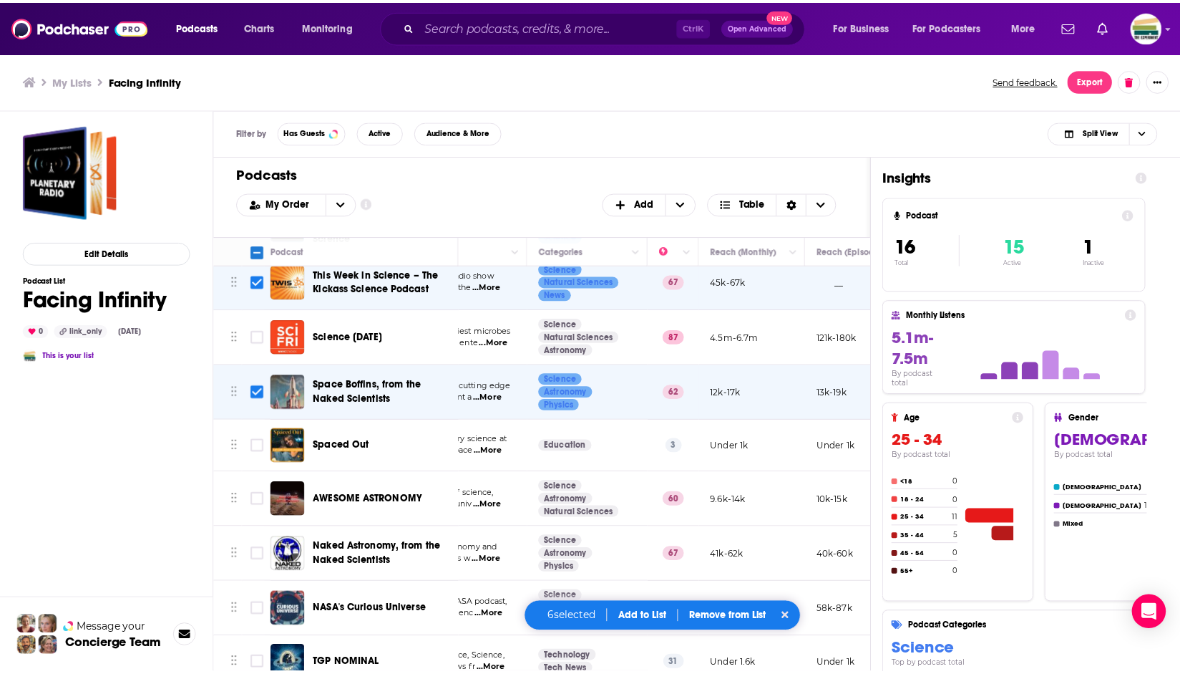
scroll to position [0, 195]
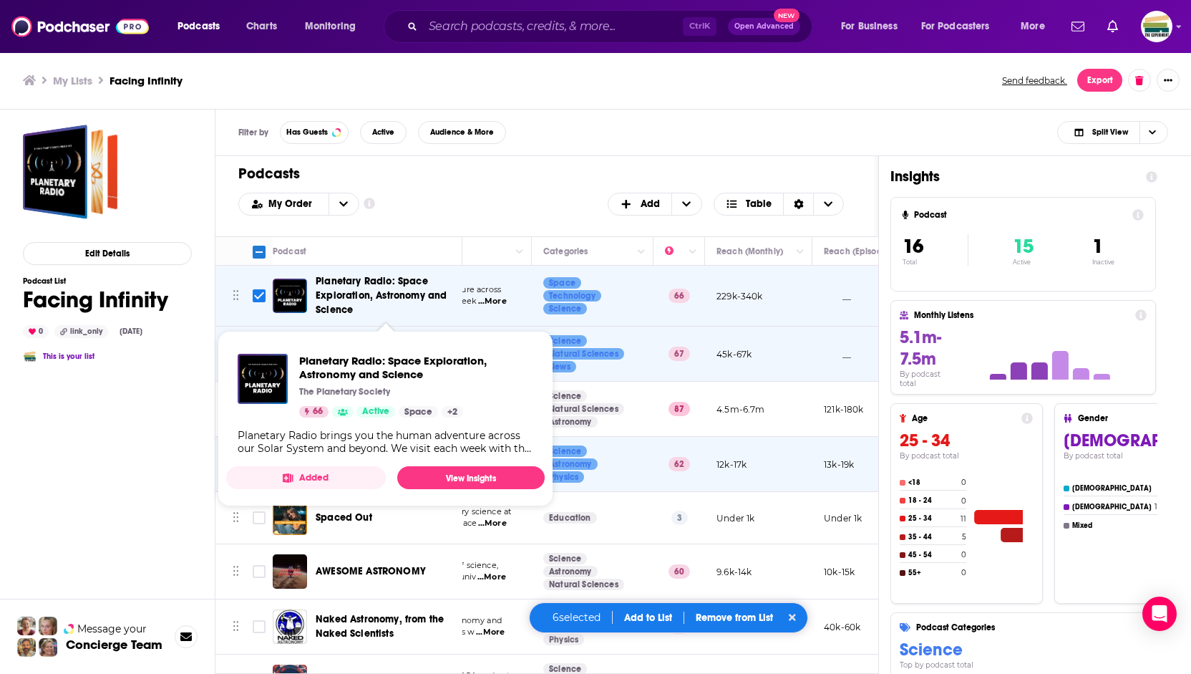
click at [345, 282] on span "Planetary Radio: Space Exploration, Astronomy and Science" at bounding box center [381, 295] width 131 height 41
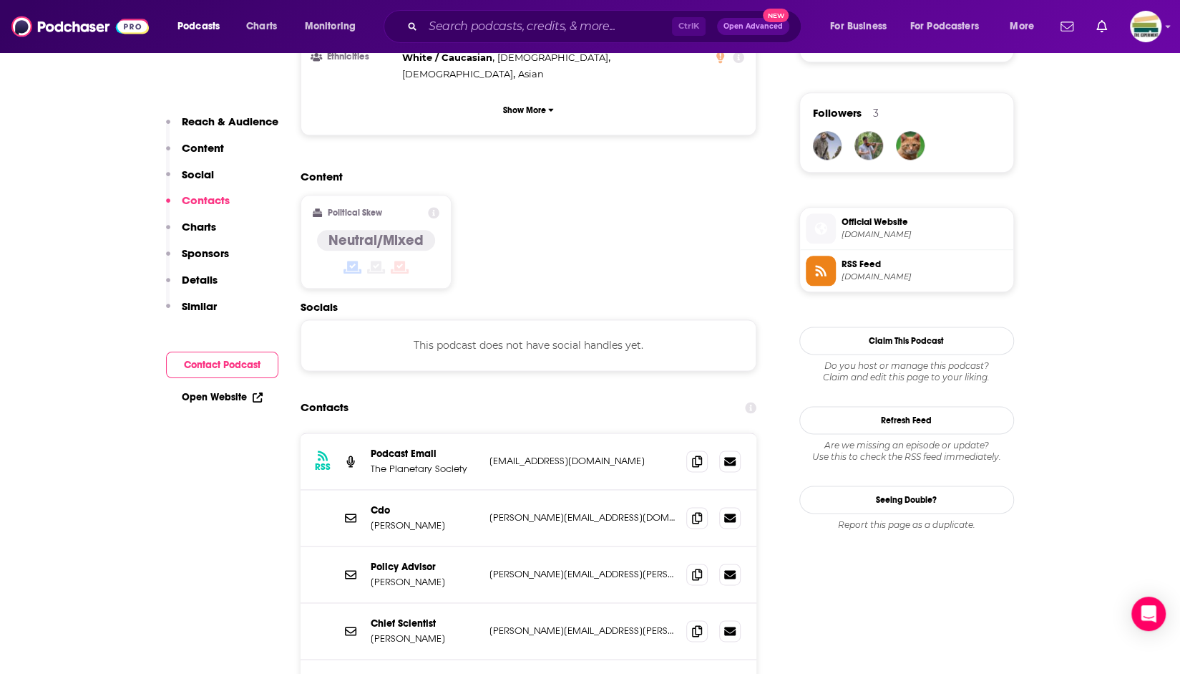
scroll to position [1074, 0]
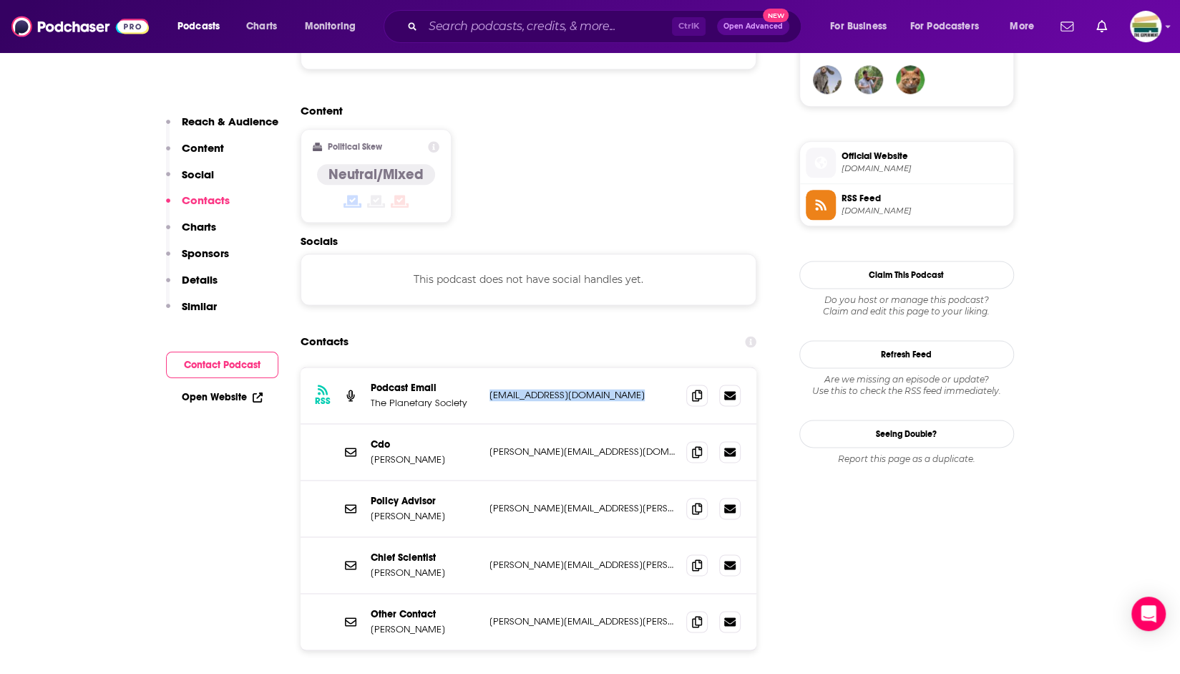
drag, startPoint x: 640, startPoint y: 311, endPoint x: 488, endPoint y: 310, distance: 151.8
click at [488, 367] on div "RSS Podcast Email The Planetary Society [EMAIL_ADDRESS][DOMAIN_NAME] [EMAIL_ADD…" at bounding box center [529, 395] width 457 height 57
copy p "[EMAIL_ADDRESS][DOMAIN_NAME]"
click at [404, 453] on p "[PERSON_NAME]" at bounding box center [424, 459] width 107 height 12
click at [381, 438] on p "Cdo" at bounding box center [424, 444] width 107 height 12
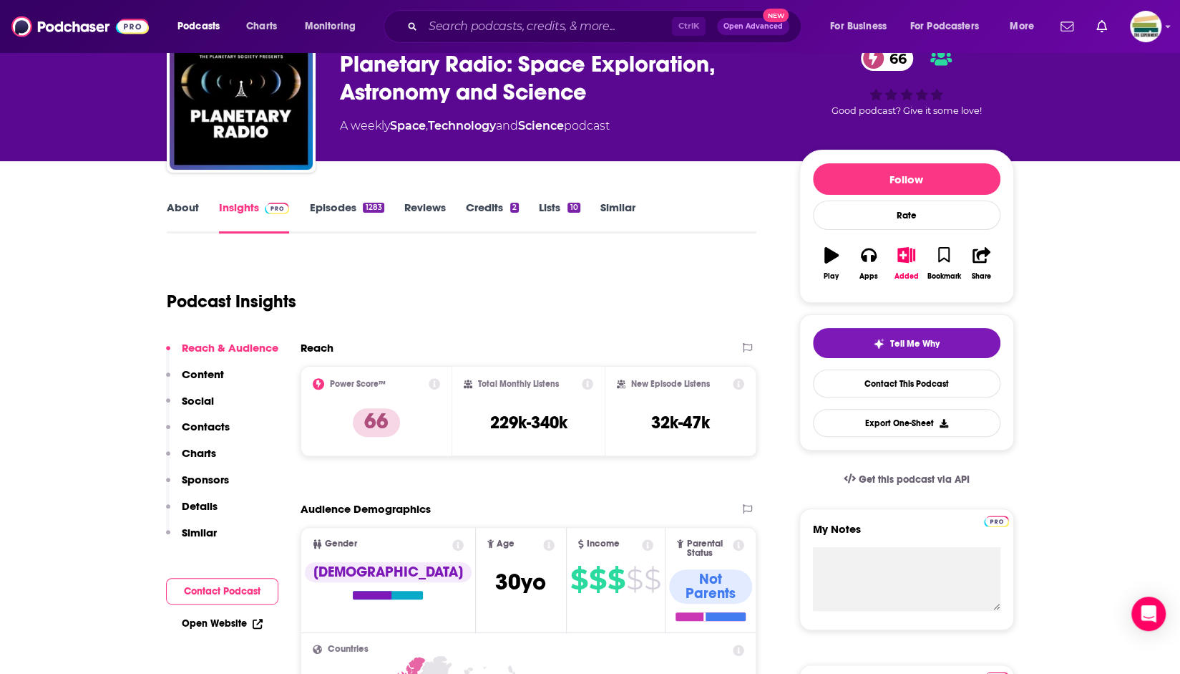
scroll to position [0, 0]
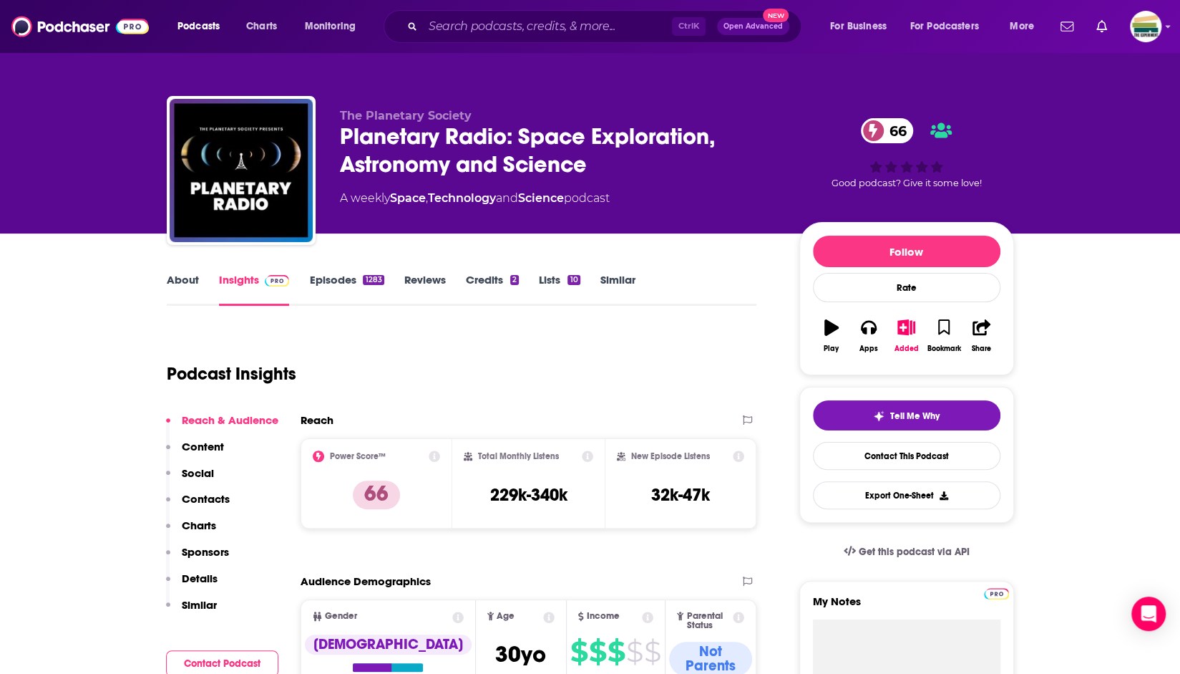
click at [185, 279] on link "About" at bounding box center [183, 289] width 32 height 33
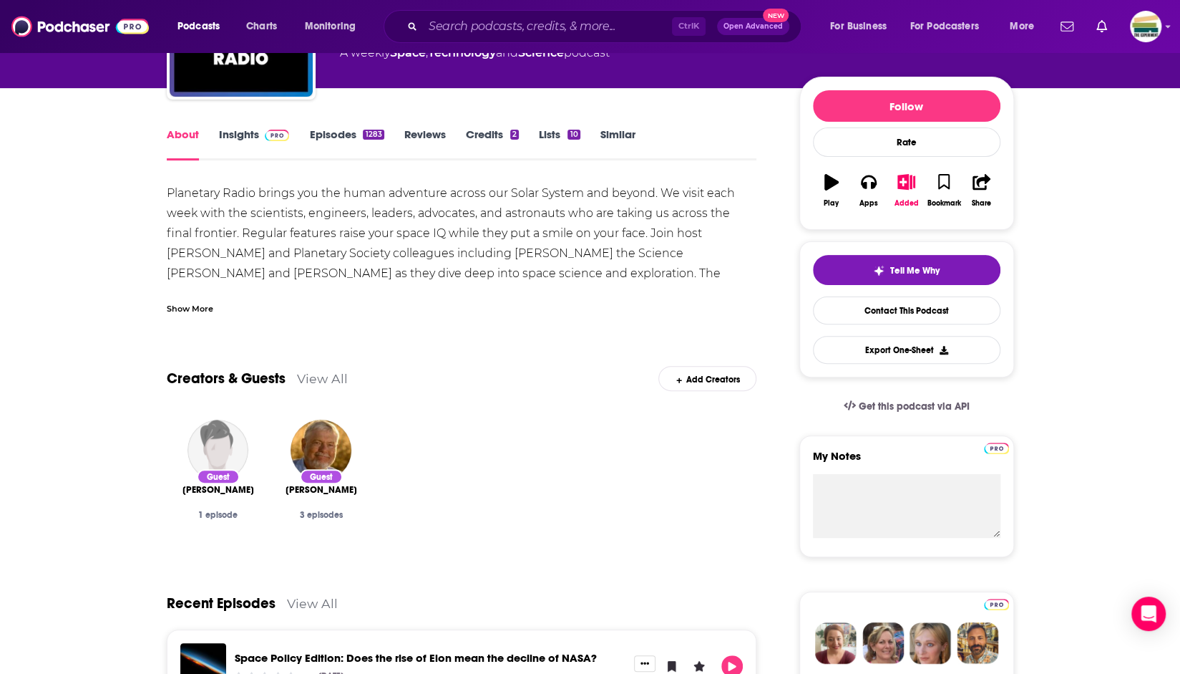
scroll to position [101, 0]
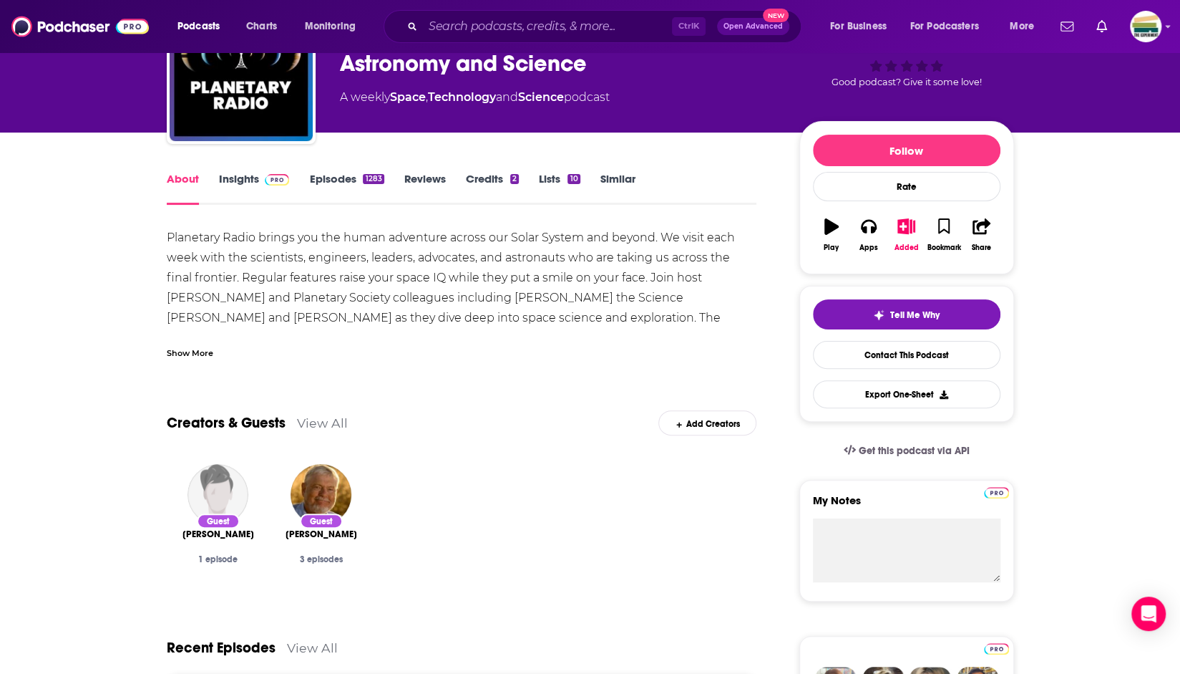
click at [235, 175] on link "Insights" at bounding box center [254, 188] width 71 height 33
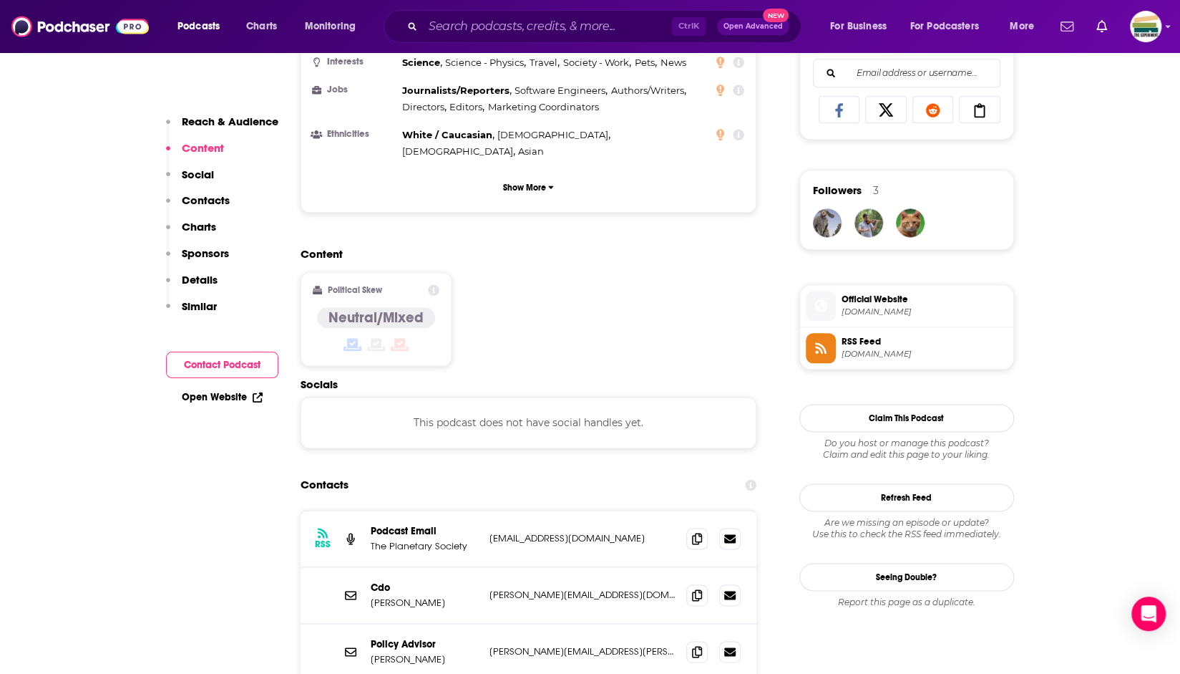
scroll to position [1145, 0]
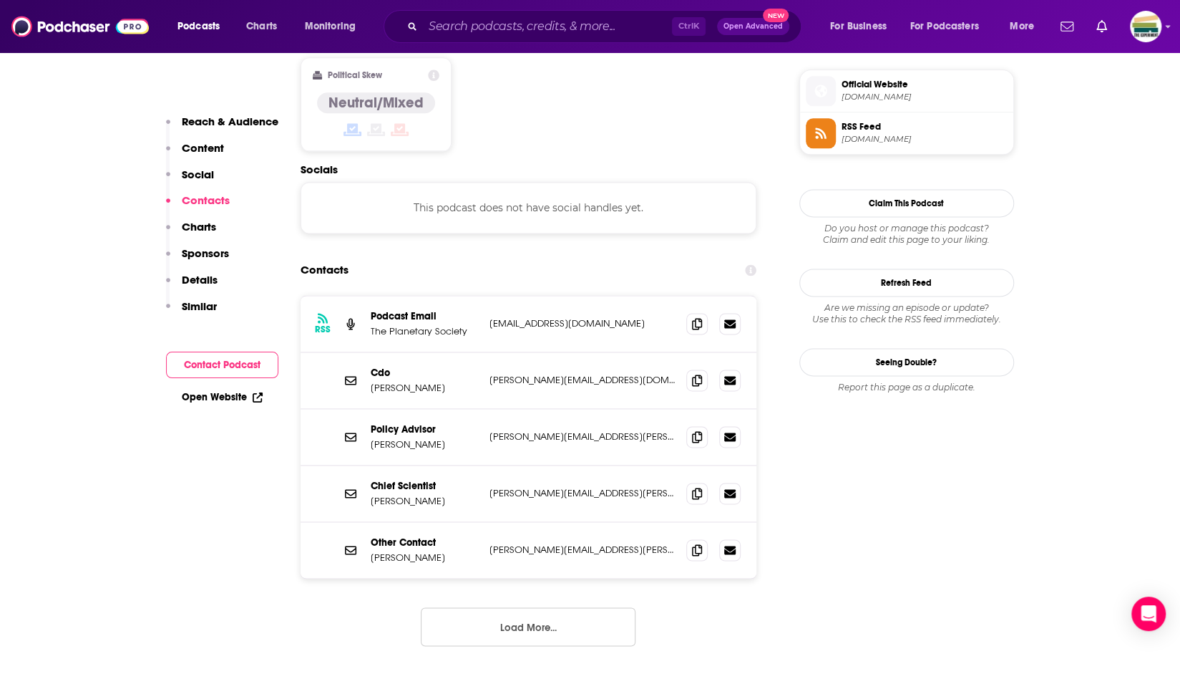
click at [545, 607] on button "Load More..." at bounding box center [528, 626] width 215 height 39
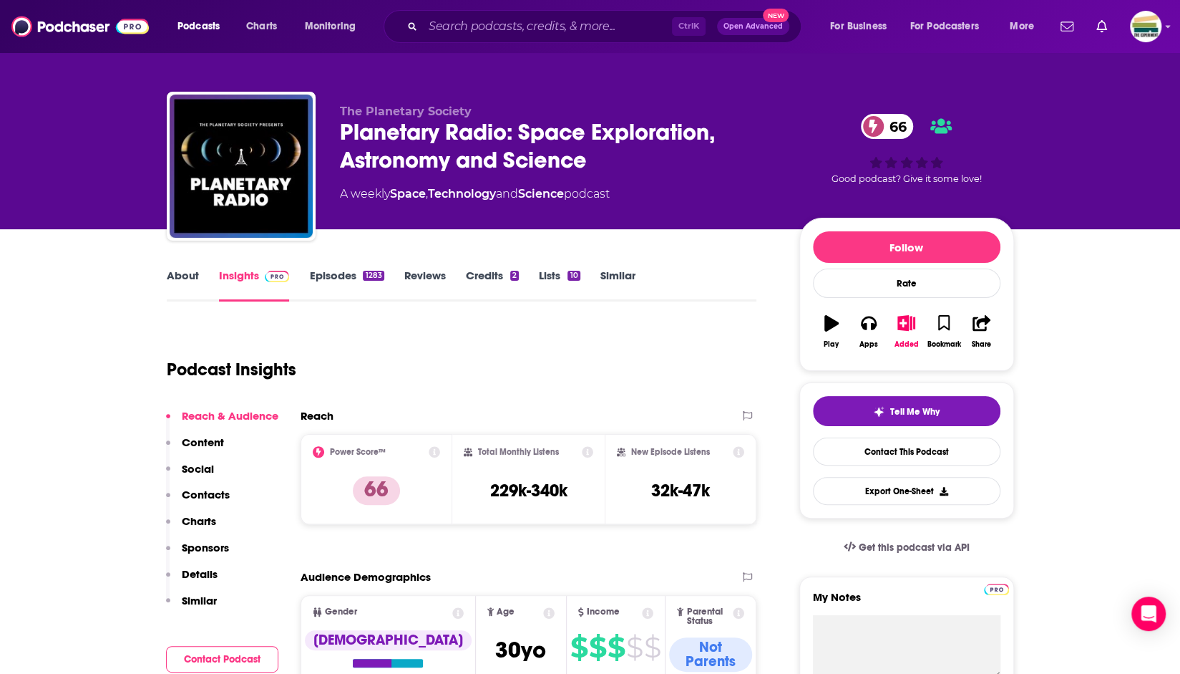
scroll to position [0, 0]
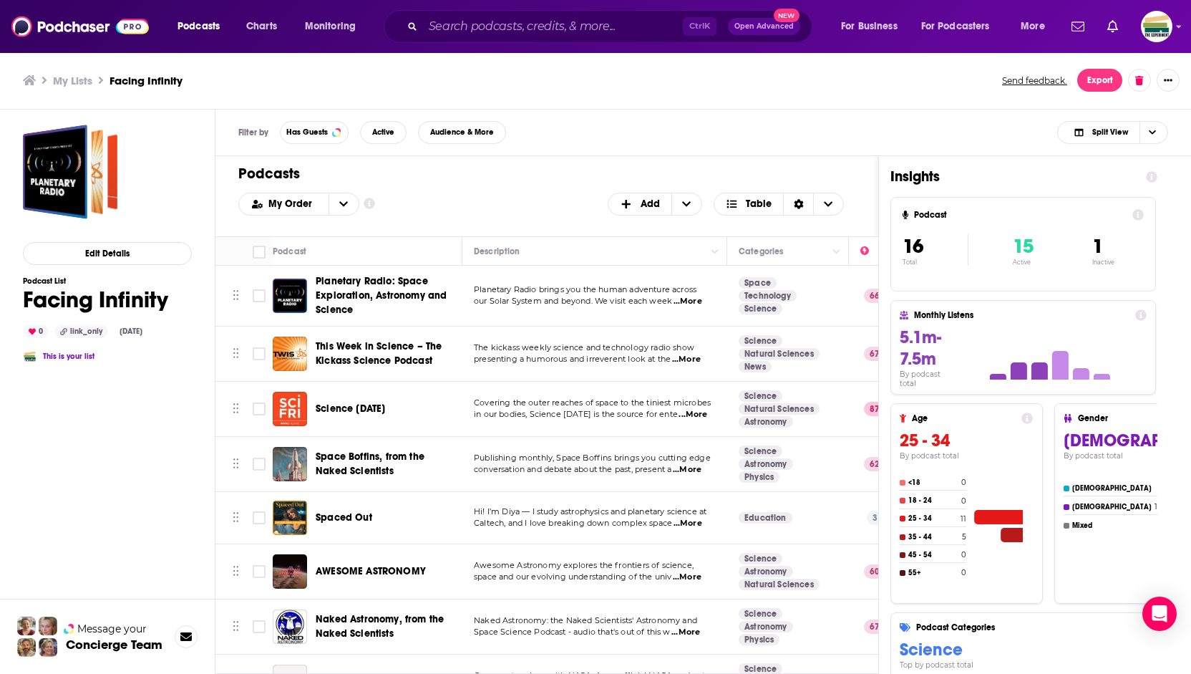
click at [374, 353] on span "This Week in Science – The Kickass Science Podcast" at bounding box center [379, 353] width 126 height 26
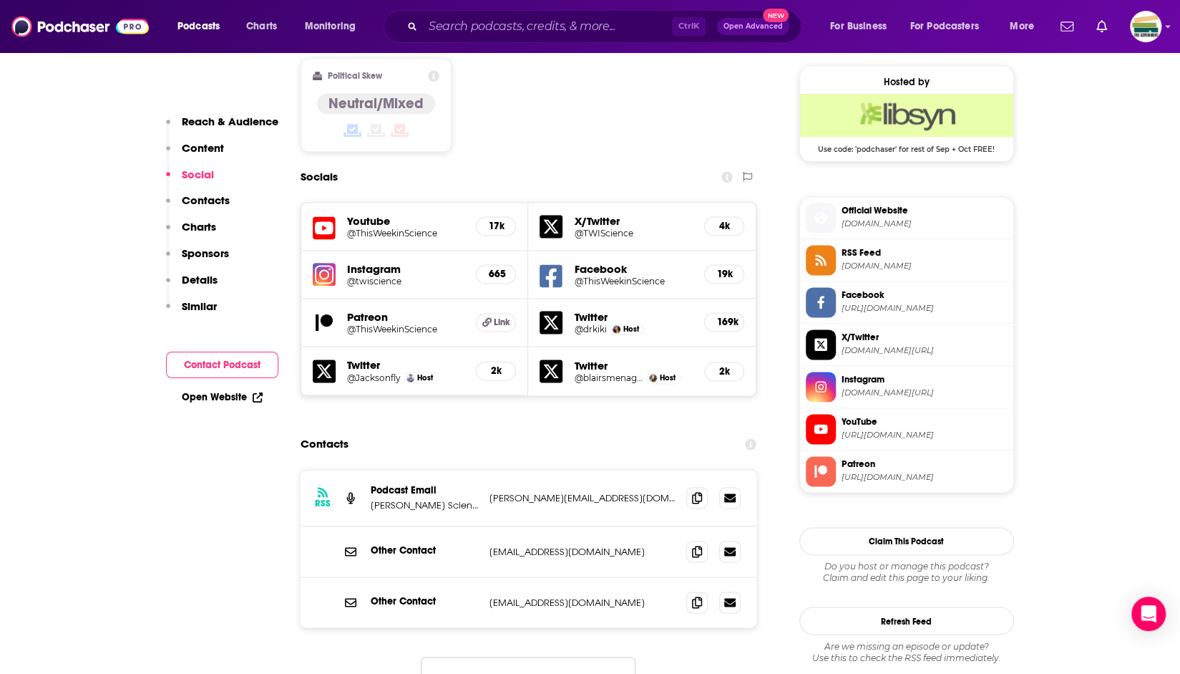
scroll to position [1217, 0]
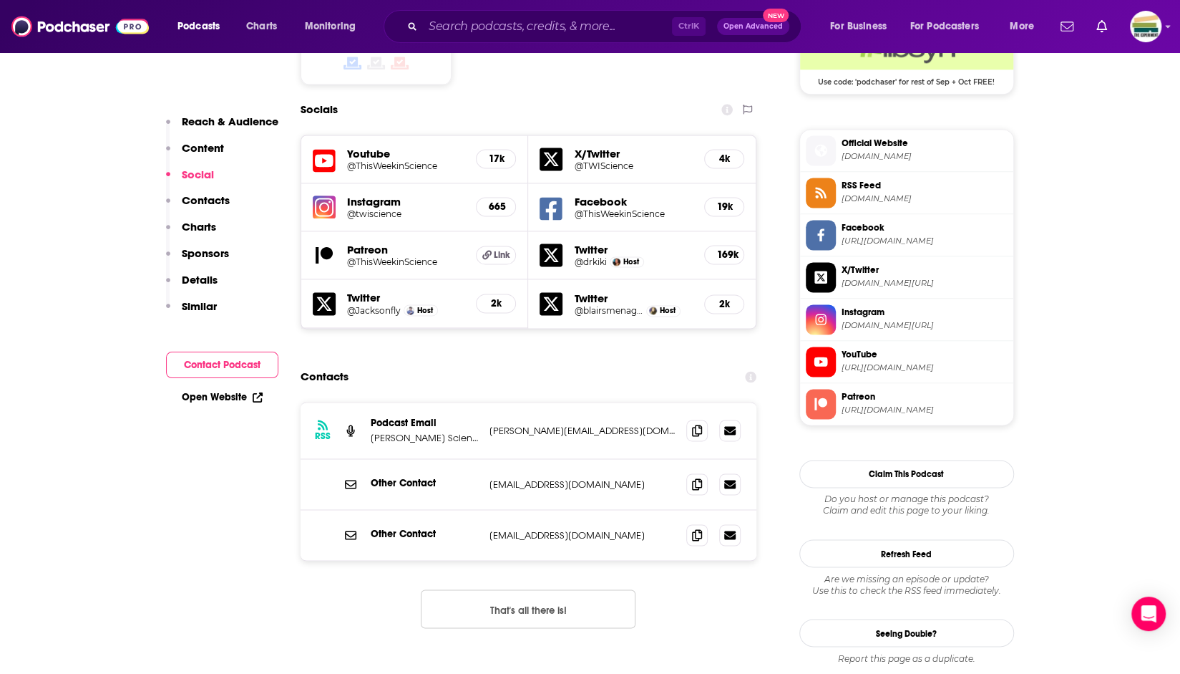
click at [435, 432] on p "[PERSON_NAME] Science Media" at bounding box center [424, 438] width 107 height 12
click at [472, 432] on p "[PERSON_NAME] Science Media" at bounding box center [424, 438] width 107 height 12
click at [694, 424] on icon at bounding box center [697, 429] width 10 height 11
click at [378, 432] on p "[PERSON_NAME] Science Media" at bounding box center [424, 438] width 107 height 12
click at [379, 432] on p "[PERSON_NAME] Science Media" at bounding box center [424, 438] width 107 height 12
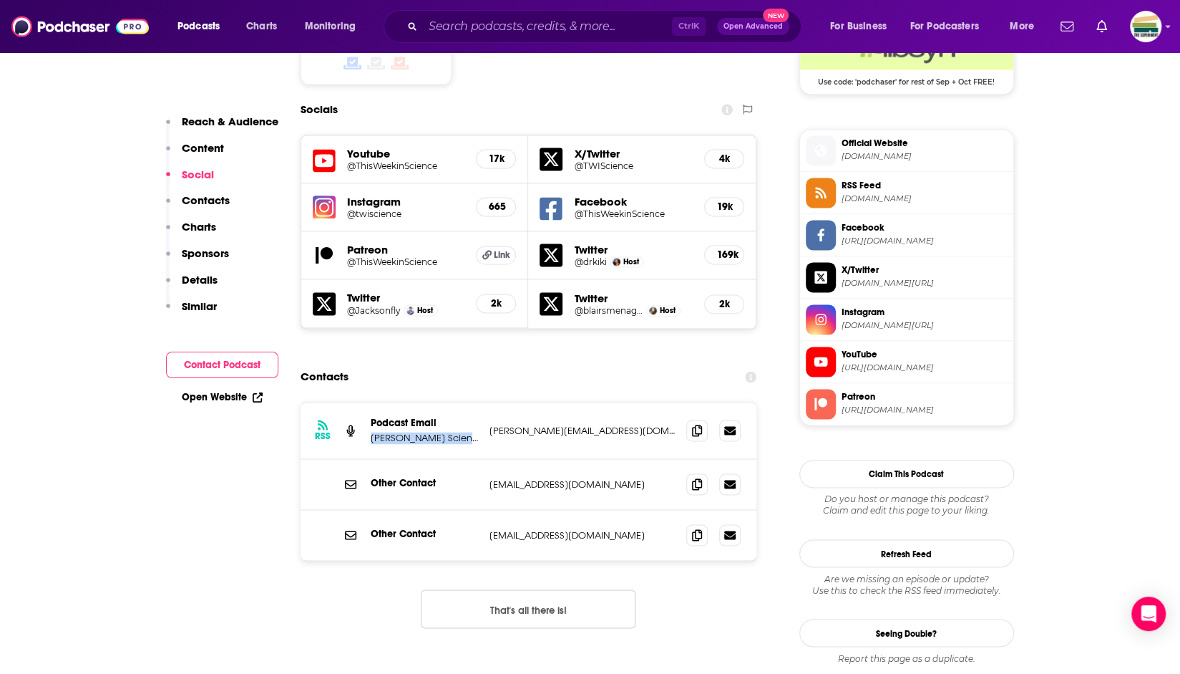
click at [379, 432] on p "[PERSON_NAME] Science Media" at bounding box center [424, 438] width 107 height 12
copy p "[PERSON_NAME] Science Media"
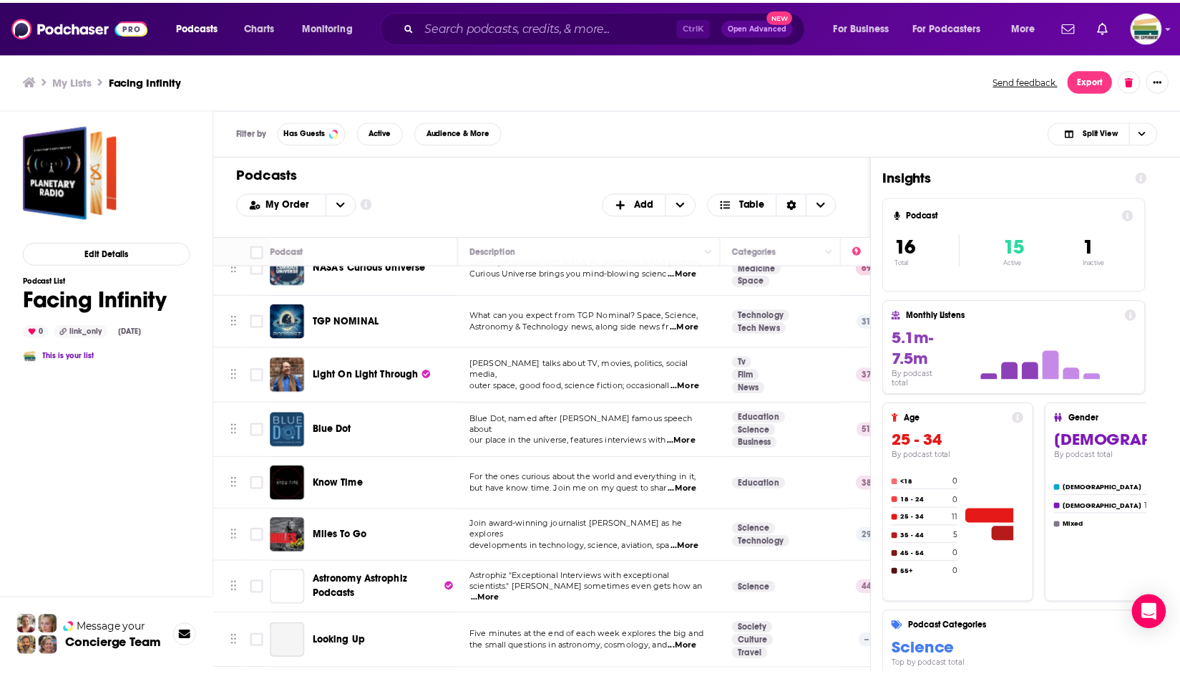
scroll to position [472, 0]
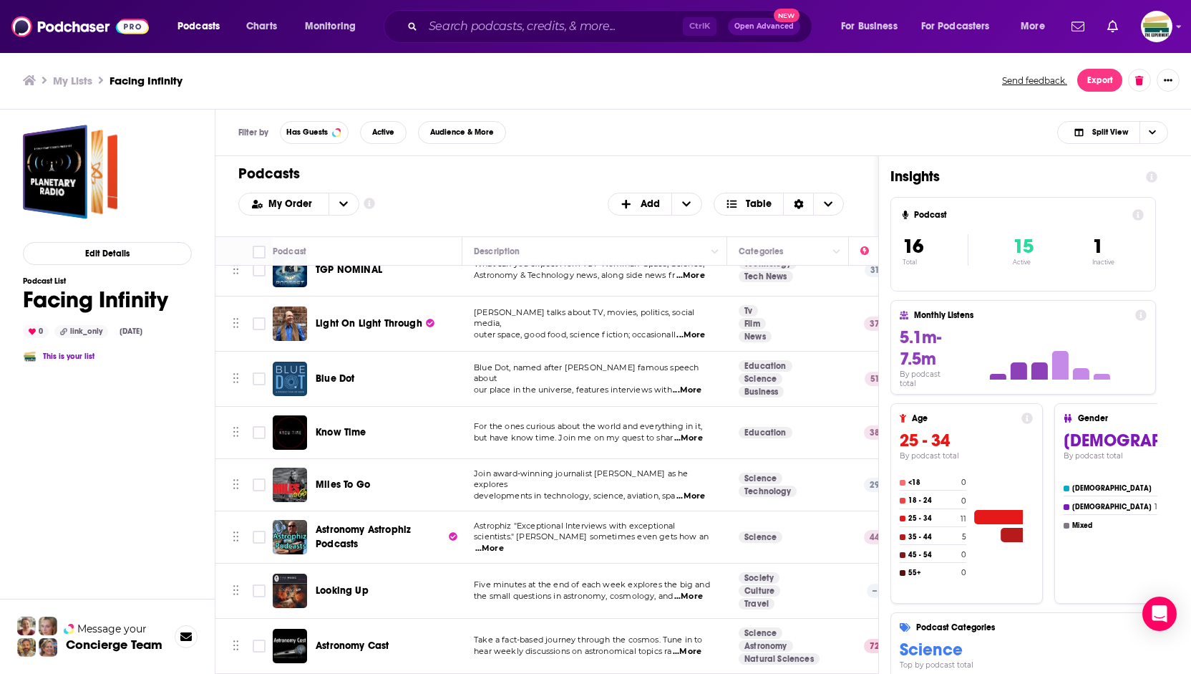
click at [344, 372] on span "Blue Dot" at bounding box center [335, 378] width 39 height 12
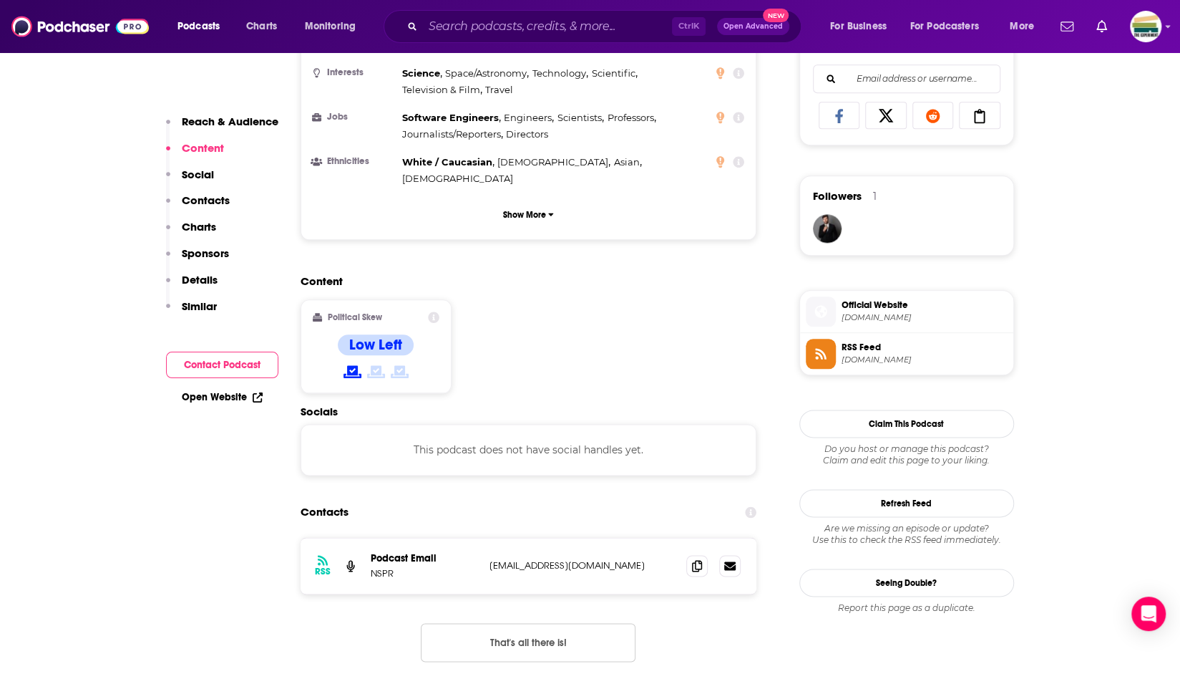
scroll to position [936, 0]
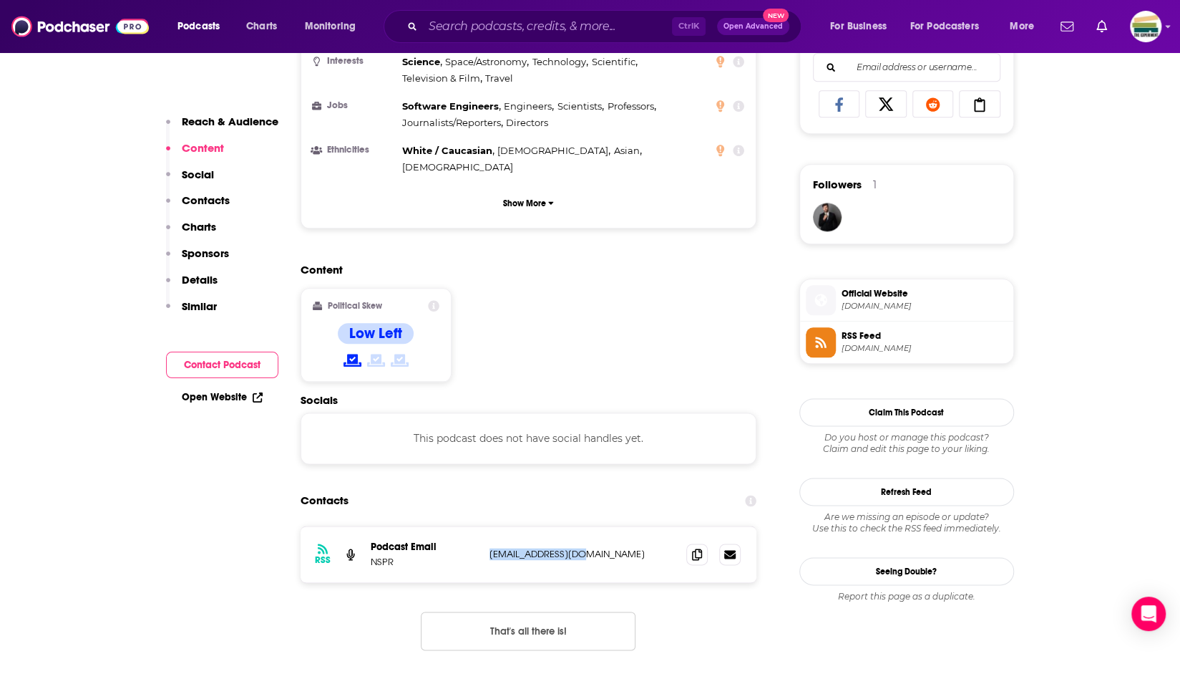
drag, startPoint x: 588, startPoint y: 465, endPoint x: 488, endPoint y: 469, distance: 99.6
click at [488, 526] on div "RSS Podcast Email NSPR [EMAIL_ADDRESS][DOMAIN_NAME] [EMAIL_ADDRESS][DOMAIN_NAME]" at bounding box center [529, 554] width 457 height 56
copy p "[EMAIL_ADDRESS][DOMAIN_NAME]"
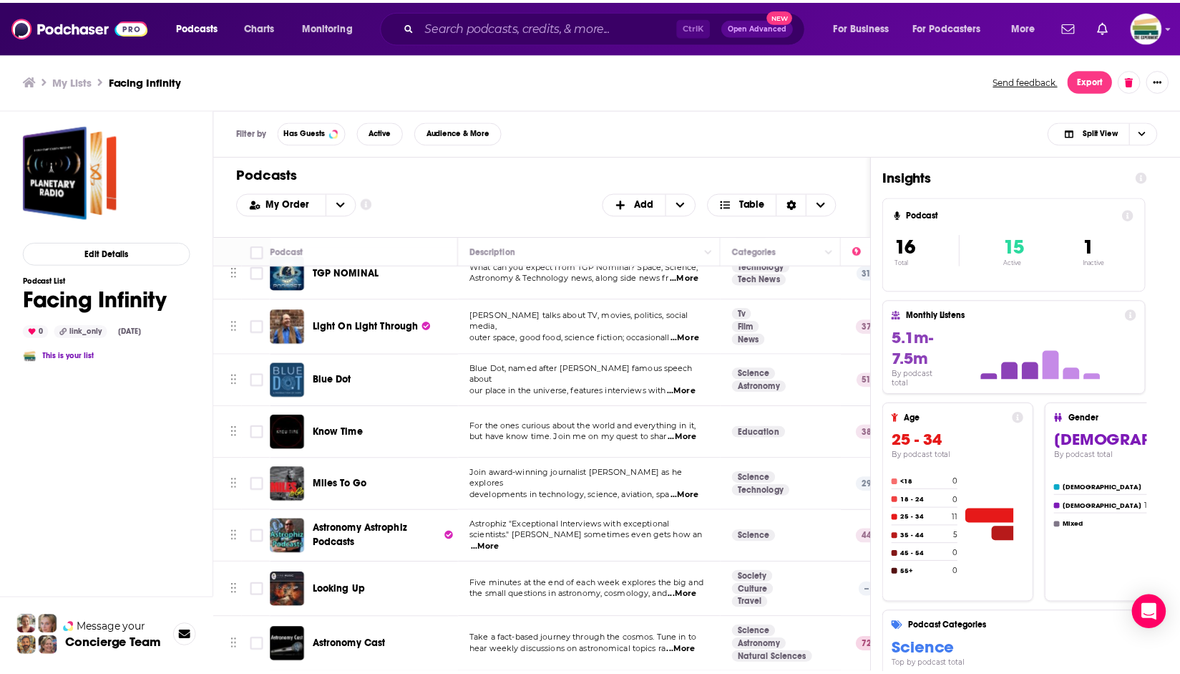
scroll to position [469, 0]
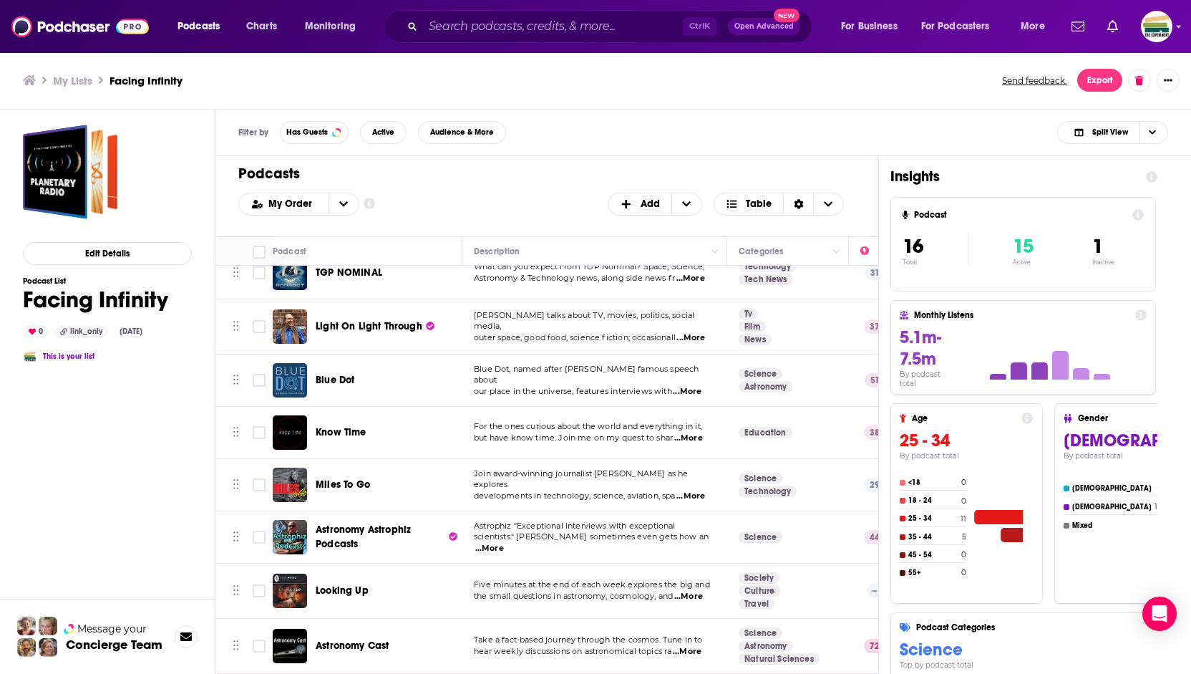
click at [163, 474] on div "Edit Details Podcast List Facing Infinity 0 link_only [DATE] This is your list" at bounding box center [107, 455] width 169 height 661
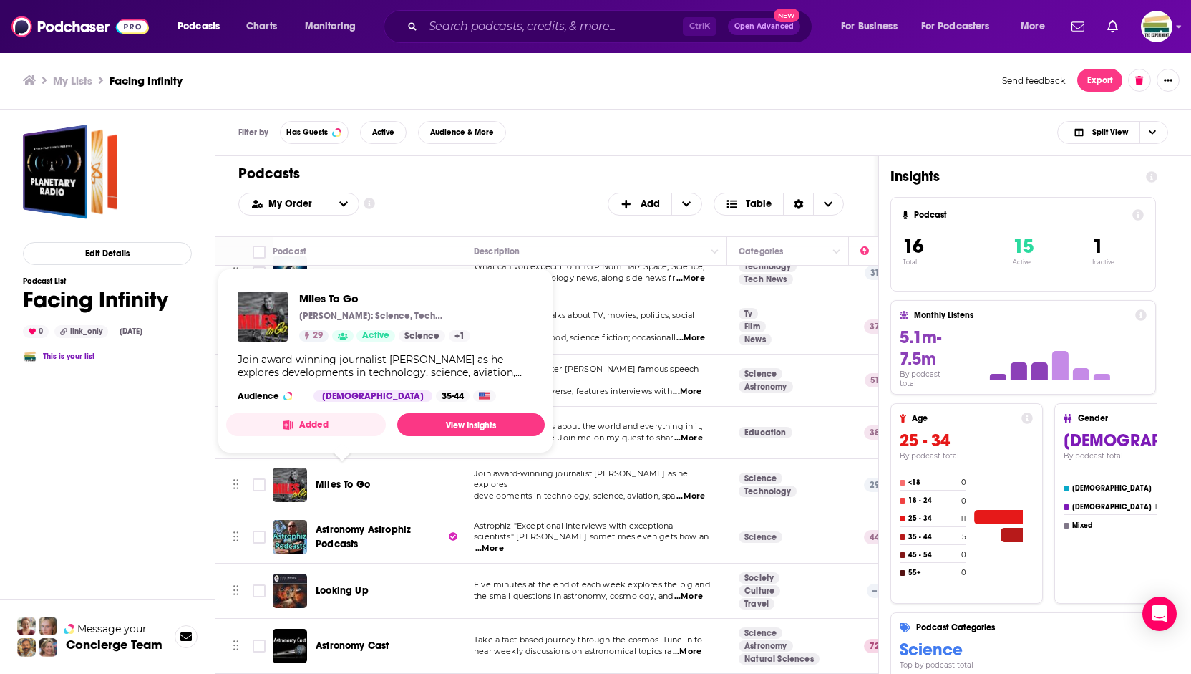
click at [334, 478] on span "Miles To Go" at bounding box center [343, 484] width 54 height 12
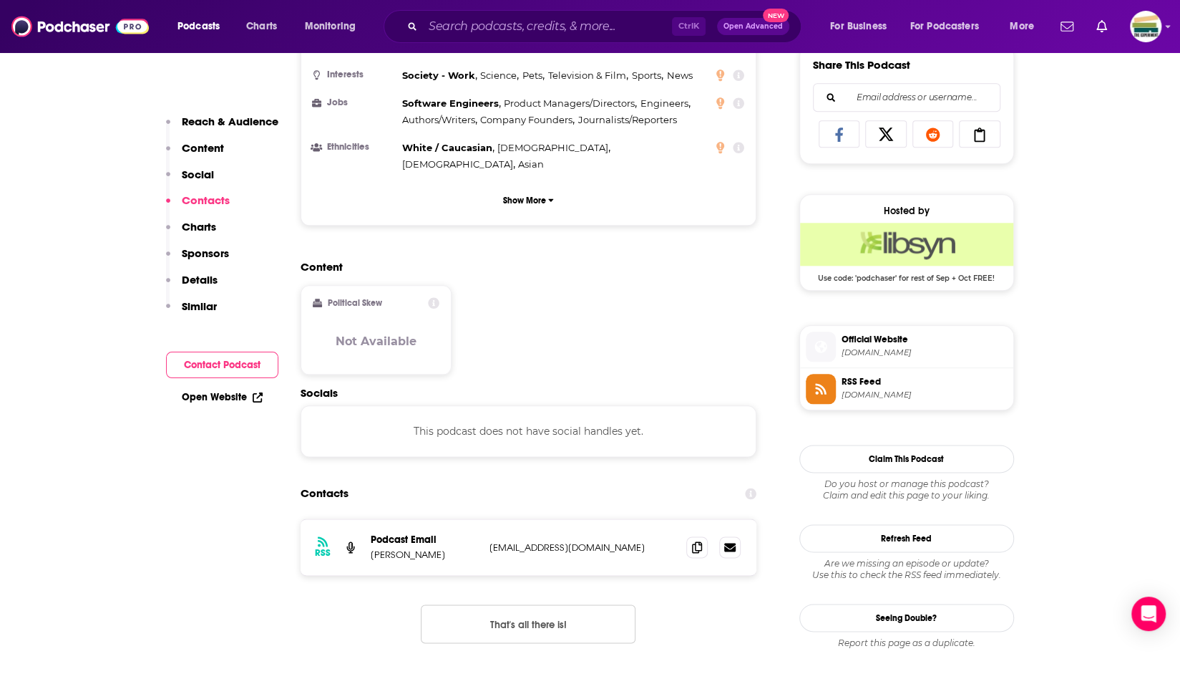
scroll to position [1074, 0]
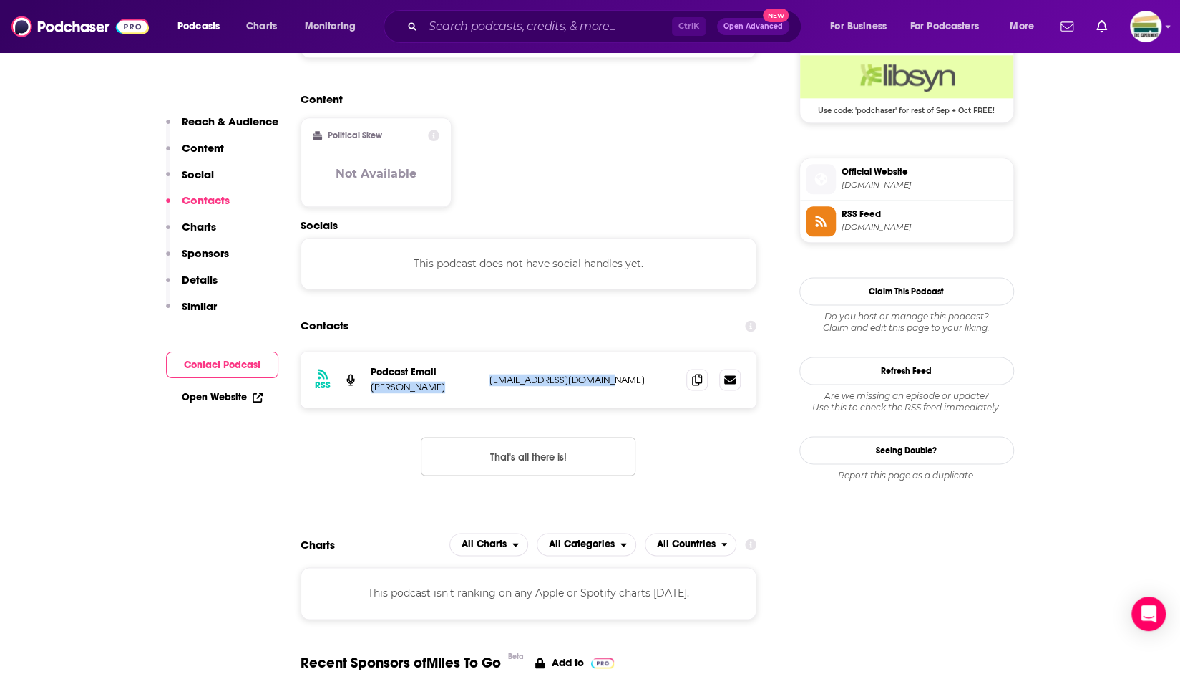
drag, startPoint x: 628, startPoint y: 307, endPoint x: 478, endPoint y: 307, distance: 149.6
click at [478, 351] on div "RSS Podcast Email [PERSON_NAME] [EMAIL_ADDRESS][DOMAIN_NAME] [EMAIL_ADDRESS][DO…" at bounding box center [529, 379] width 457 height 56
copy div "[PERSON_NAME] [EMAIL_ADDRESS][DOMAIN_NAME]"
click at [379, 366] on div "RSS Podcast Email [PERSON_NAME] [EMAIL_ADDRESS][DOMAIN_NAME] [EMAIL_ADDRESS][DO…" at bounding box center [529, 424] width 457 height 147
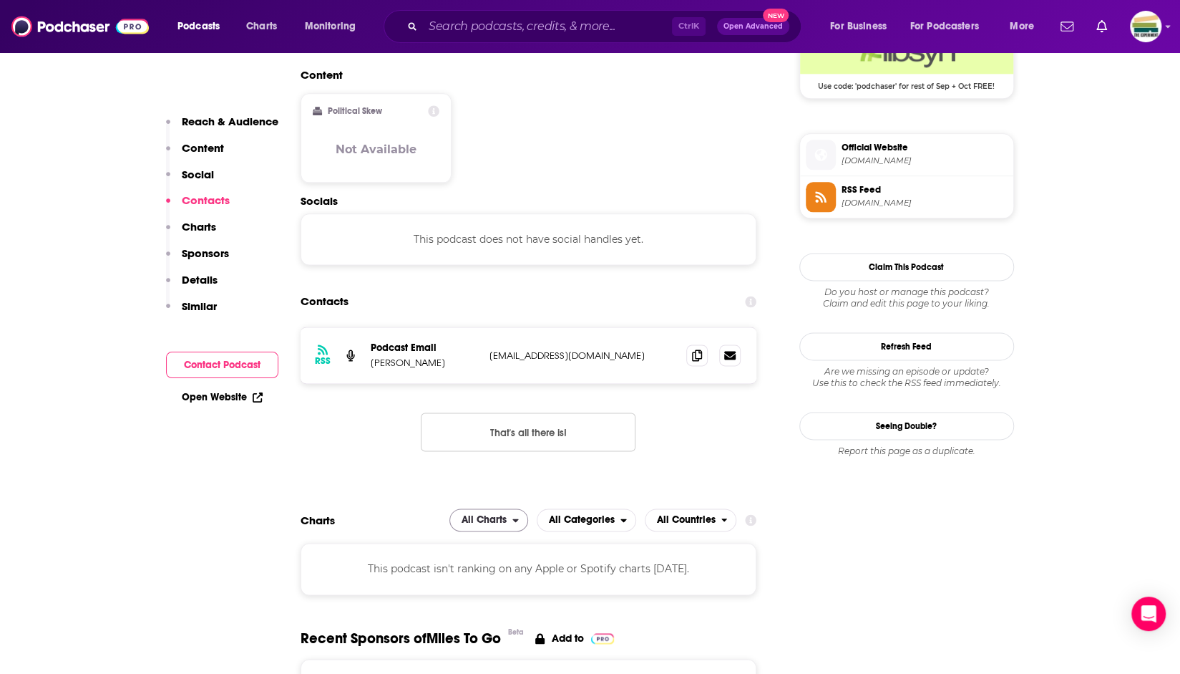
scroll to position [1145, 0]
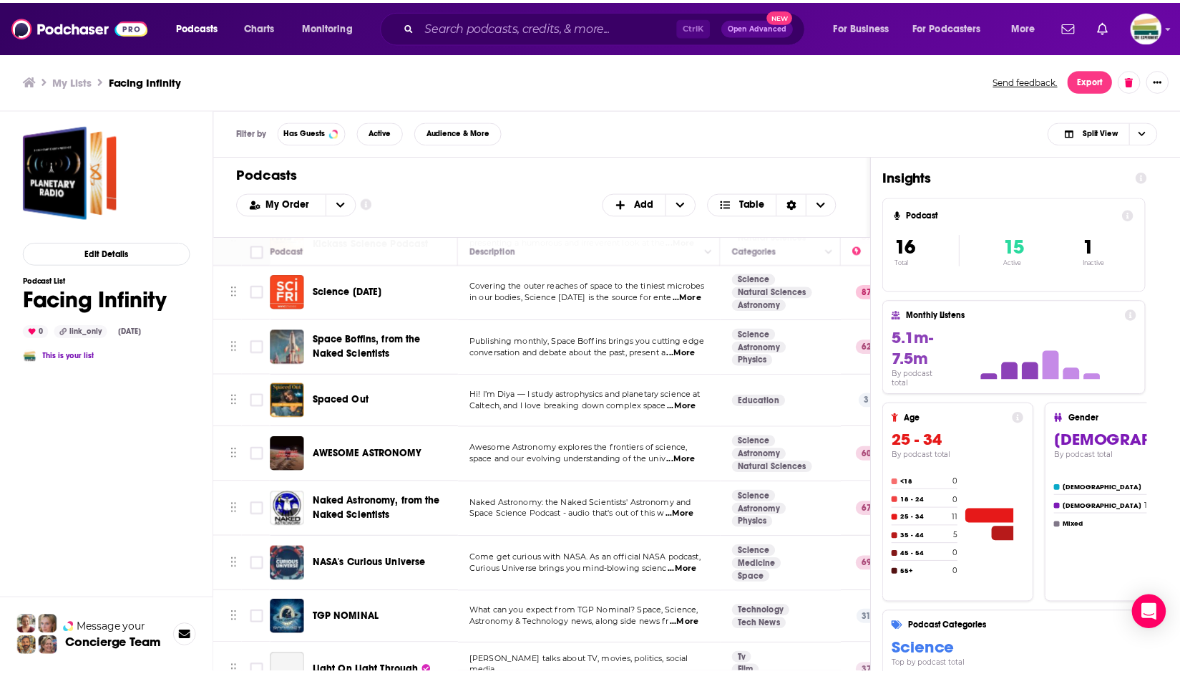
scroll to position [143, 0]
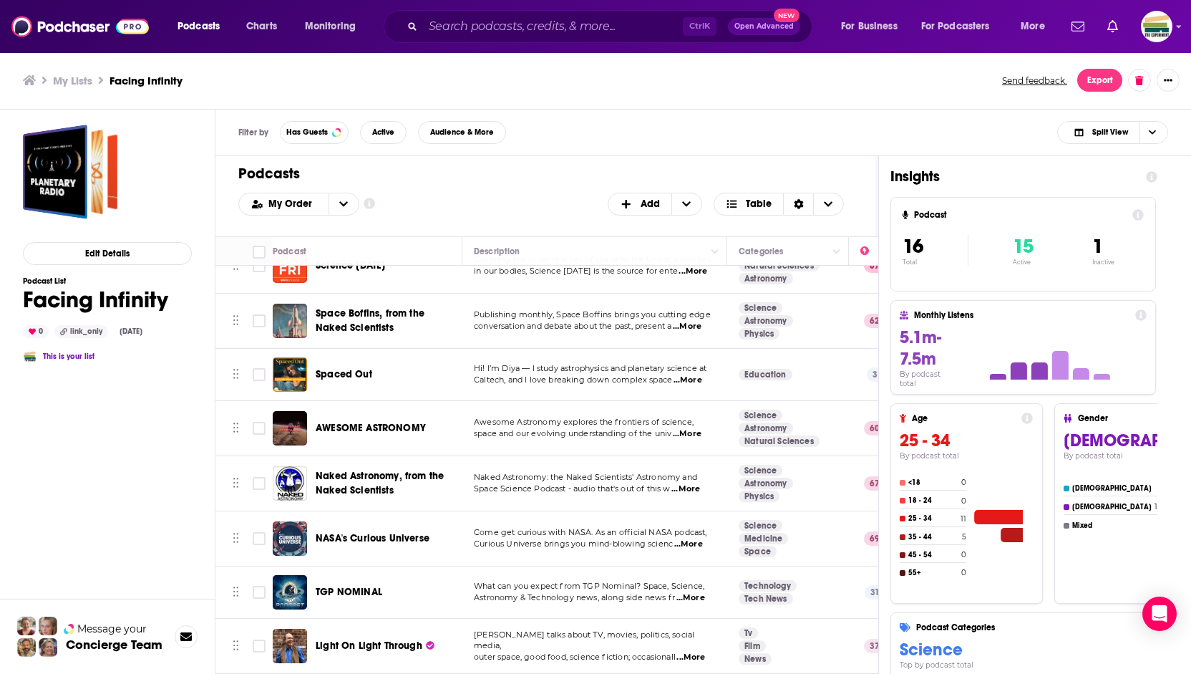
click at [693, 432] on span "...More" at bounding box center [687, 433] width 29 height 11
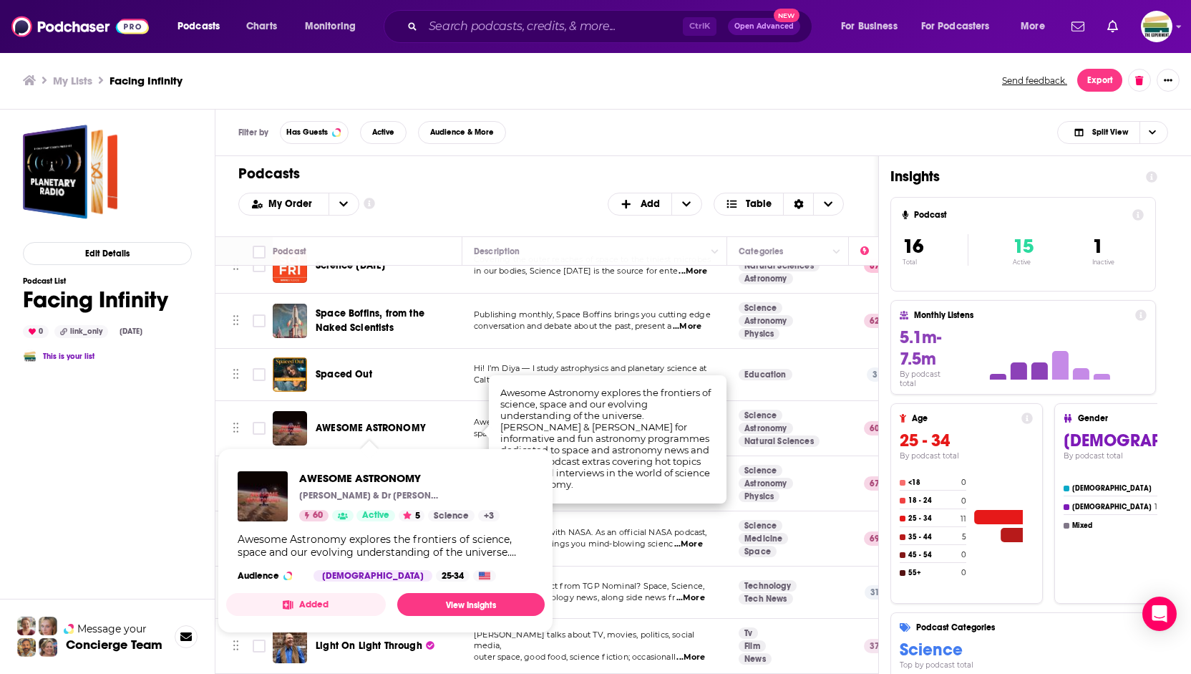
click at [356, 429] on span "AWESOME ASTRONOMY" at bounding box center [371, 428] width 110 height 12
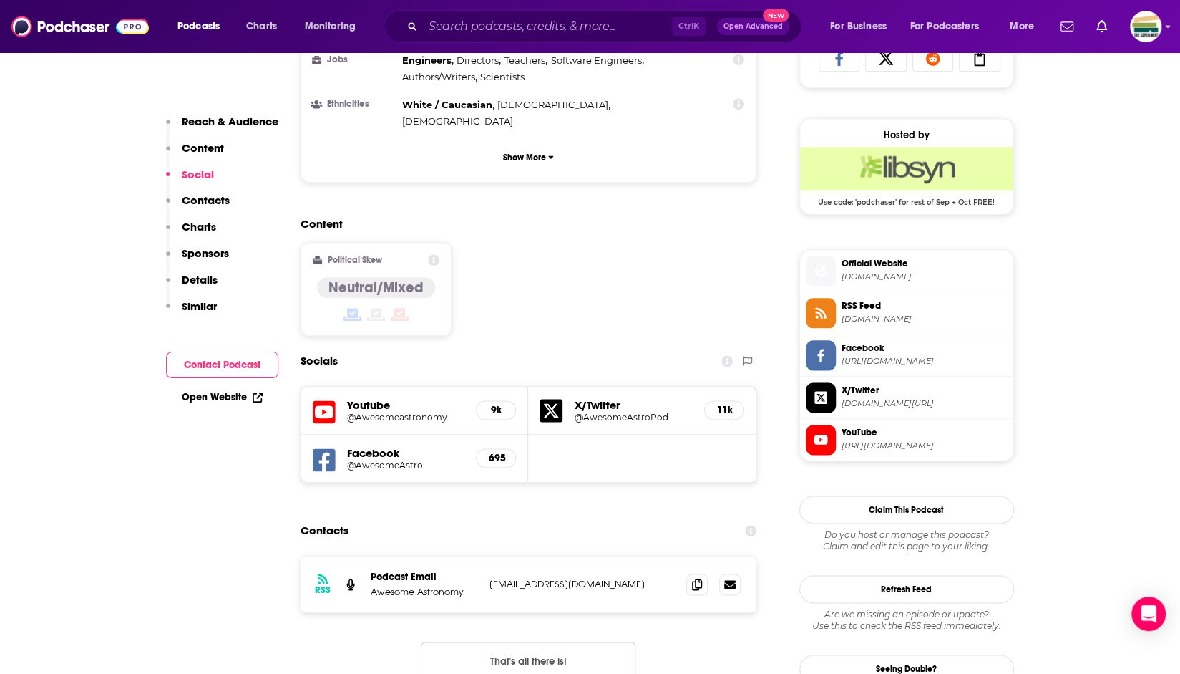
scroll to position [1002, 0]
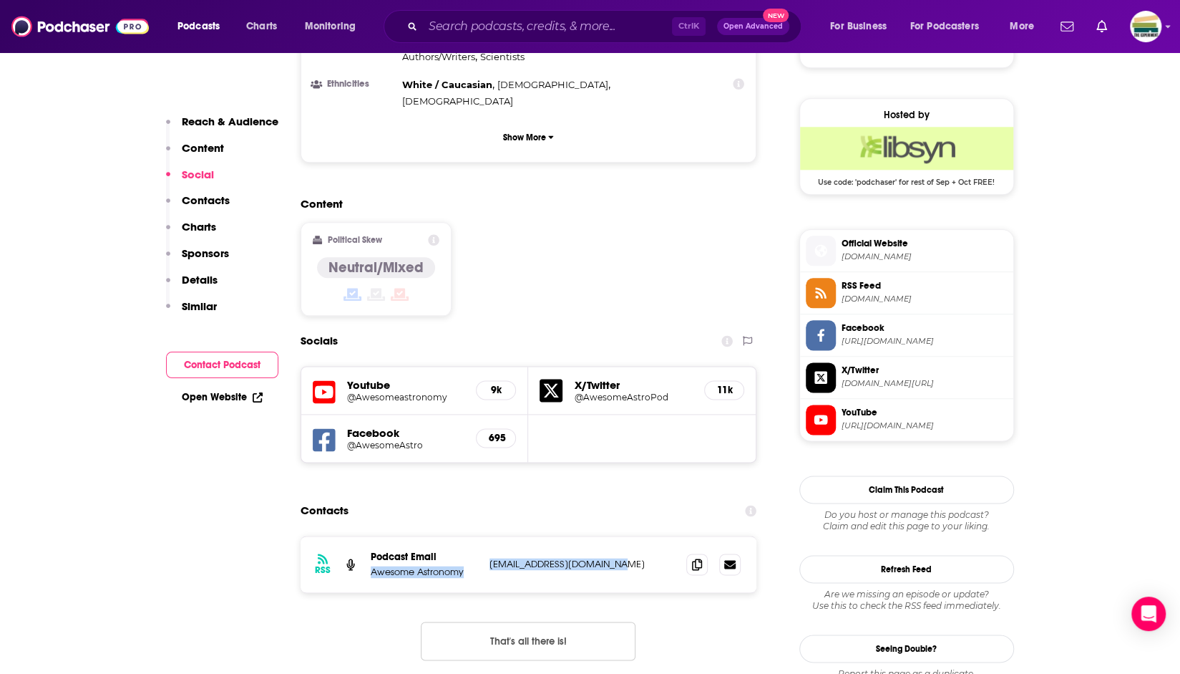
drag, startPoint x: 644, startPoint y: 475, endPoint x: 364, endPoint y: 483, distance: 280.0
click at [364, 536] on div "RSS Podcast Email Awesome Astronomy [EMAIL_ADDRESS][DOMAIN_NAME] [EMAIL_ADDRESS…" at bounding box center [529, 564] width 457 height 56
copy div "Awesome Astronomy [EMAIL_ADDRESS][DOMAIN_NAME]"
drag, startPoint x: 96, startPoint y: 518, endPoint x: 115, endPoint y: 502, distance: 24.4
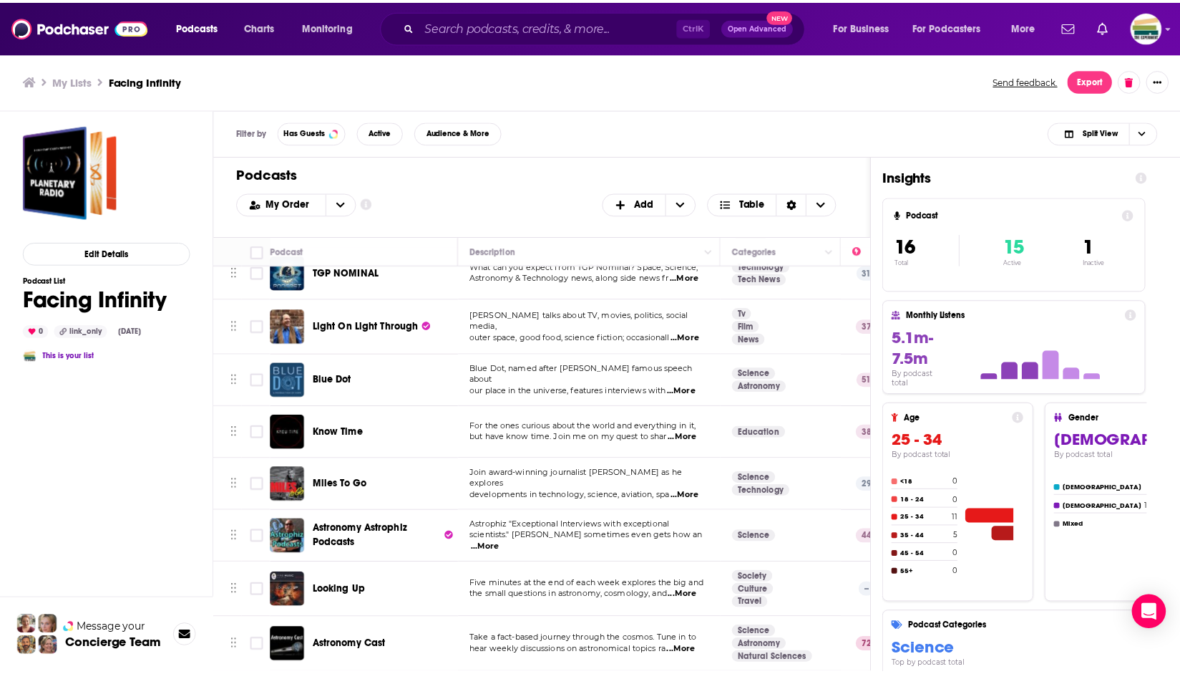
scroll to position [469, 0]
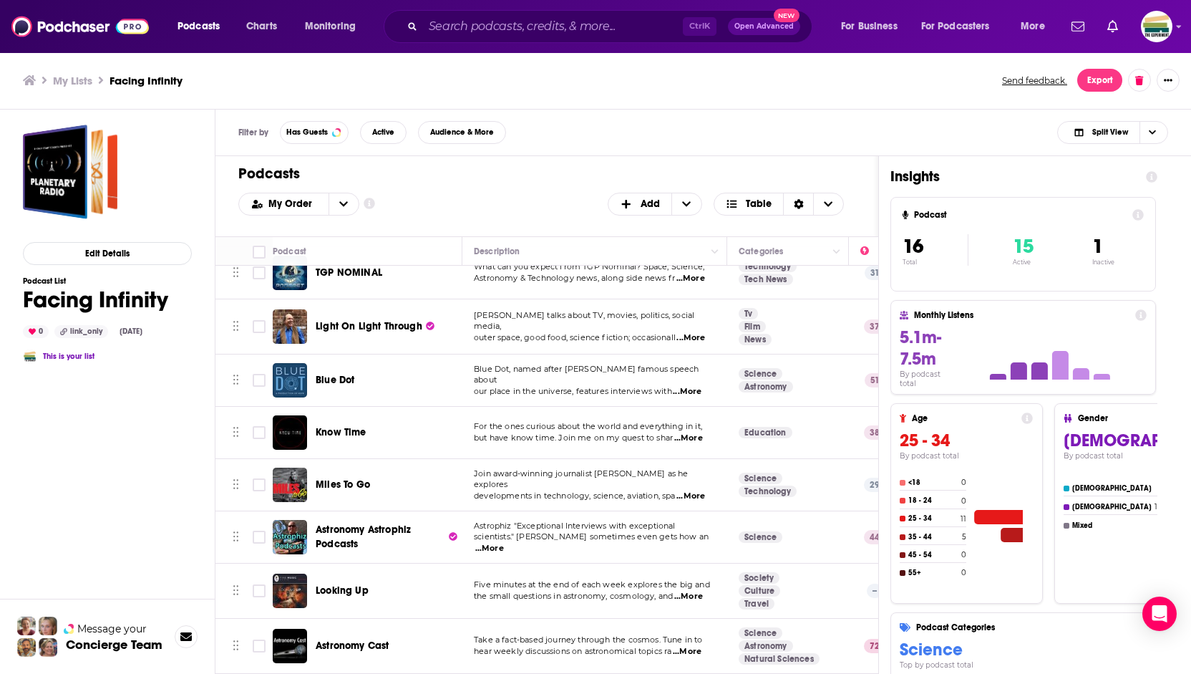
click at [695, 591] on td "Five minutes at the end of each week explores the big and the small questions i…" at bounding box center [594, 590] width 265 height 55
click at [693, 591] on span "...More" at bounding box center [688, 596] width 29 height 11
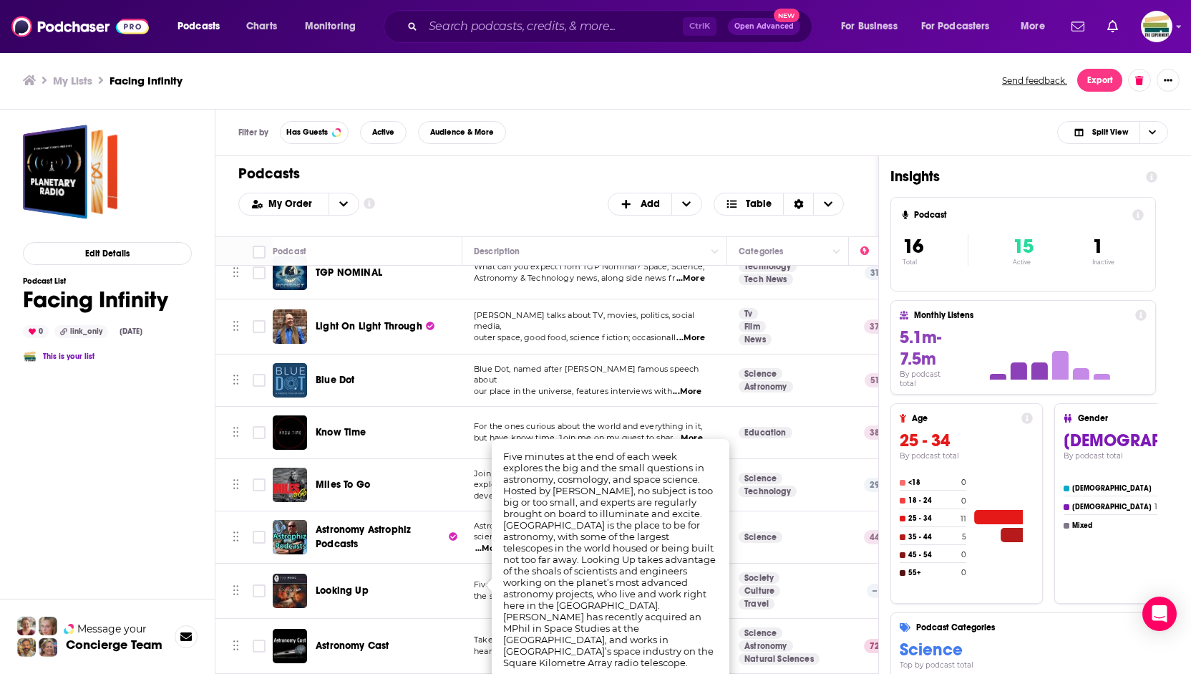
click at [331, 426] on span "Know Time" at bounding box center [341, 432] width 51 height 12
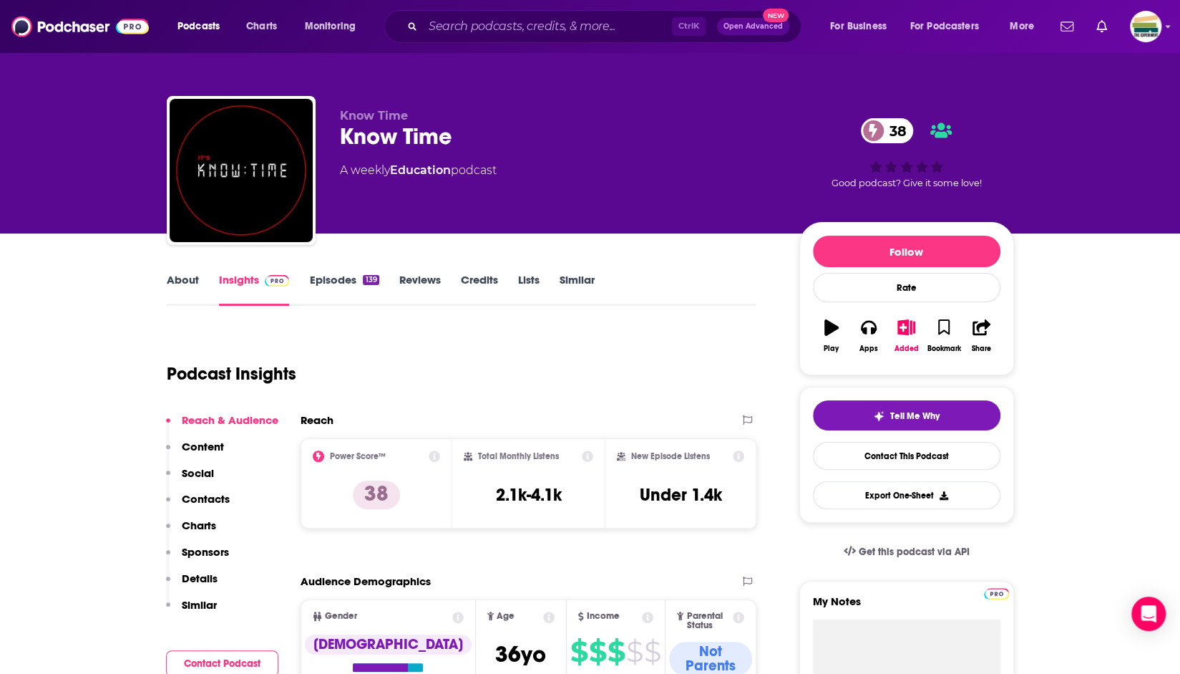
click at [170, 276] on link "About" at bounding box center [183, 289] width 32 height 33
click at [545, 349] on div "Podcast Insights" at bounding box center [456, 365] width 579 height 73
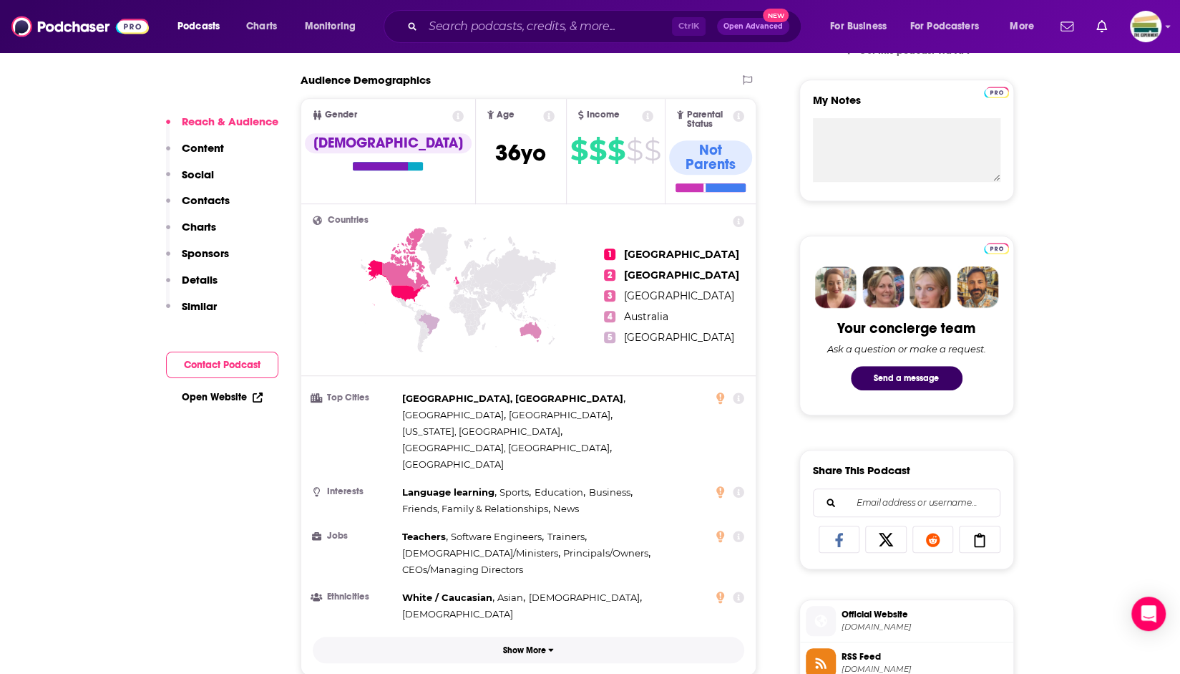
scroll to position [573, 0]
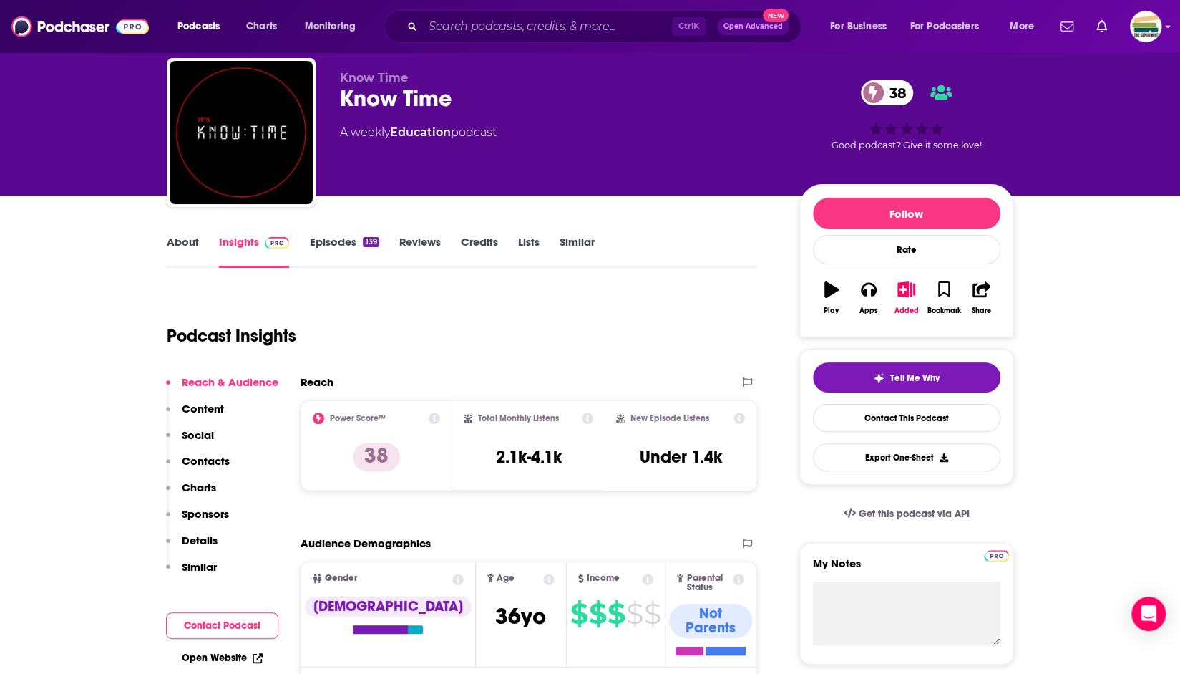
scroll to position [34, 0]
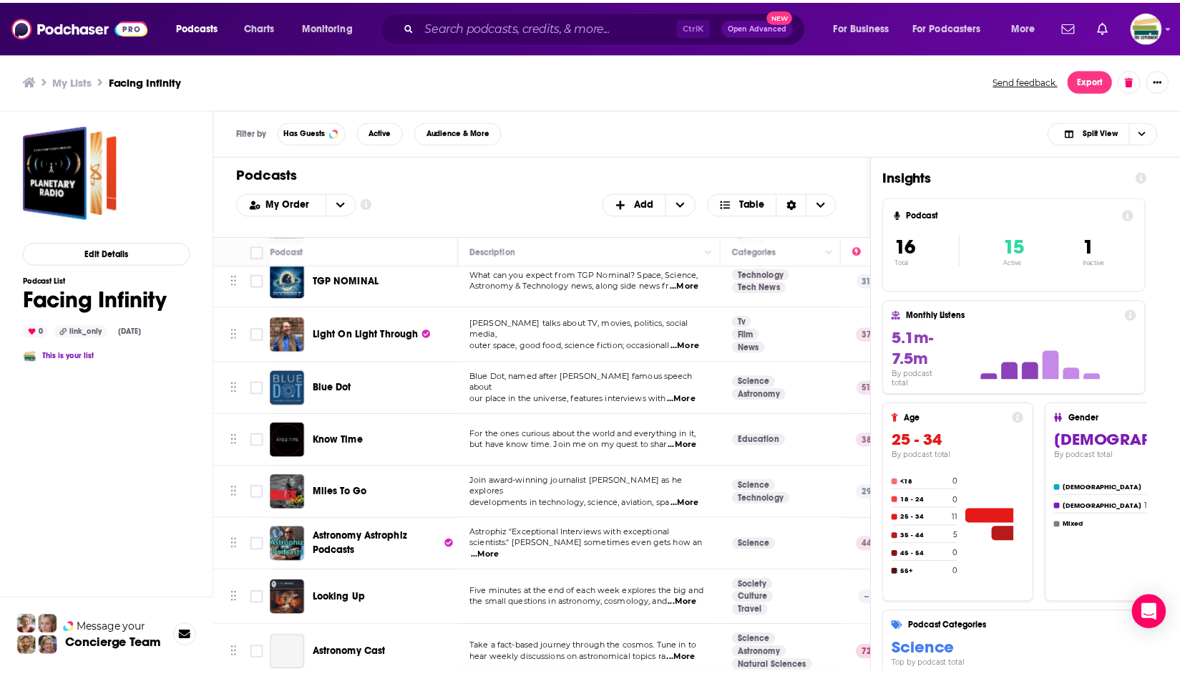
scroll to position [469, 0]
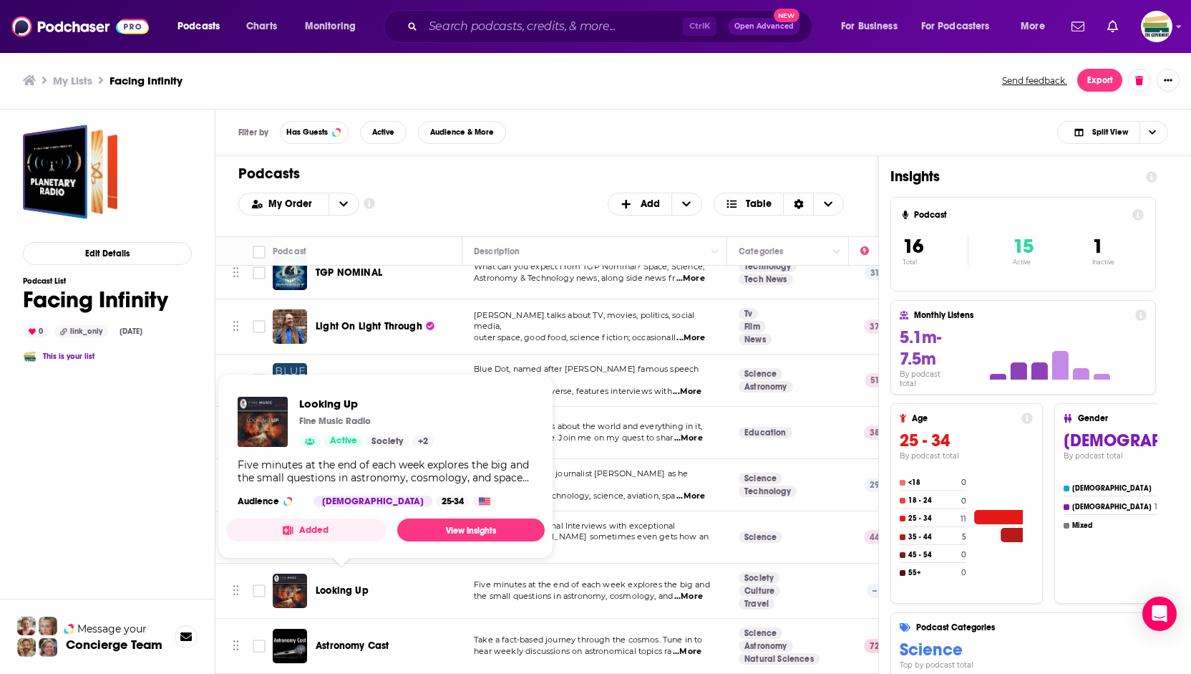
click at [347, 584] on span "Looking Up" at bounding box center [342, 590] width 53 height 12
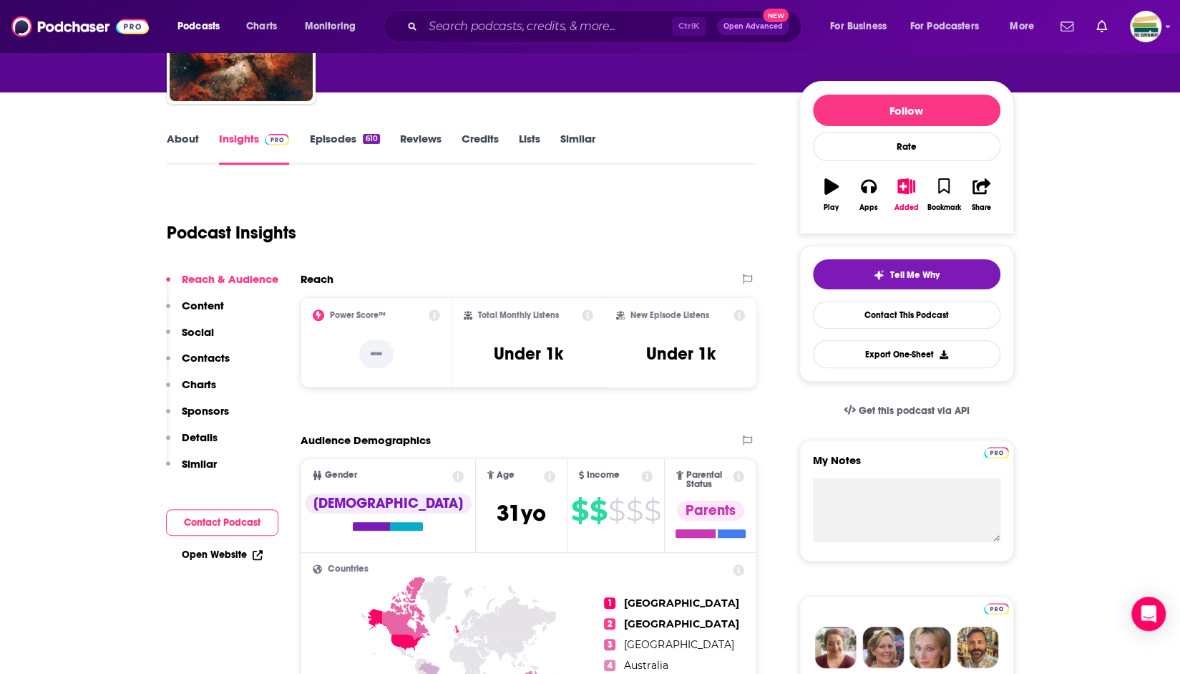
scroll to position [143, 0]
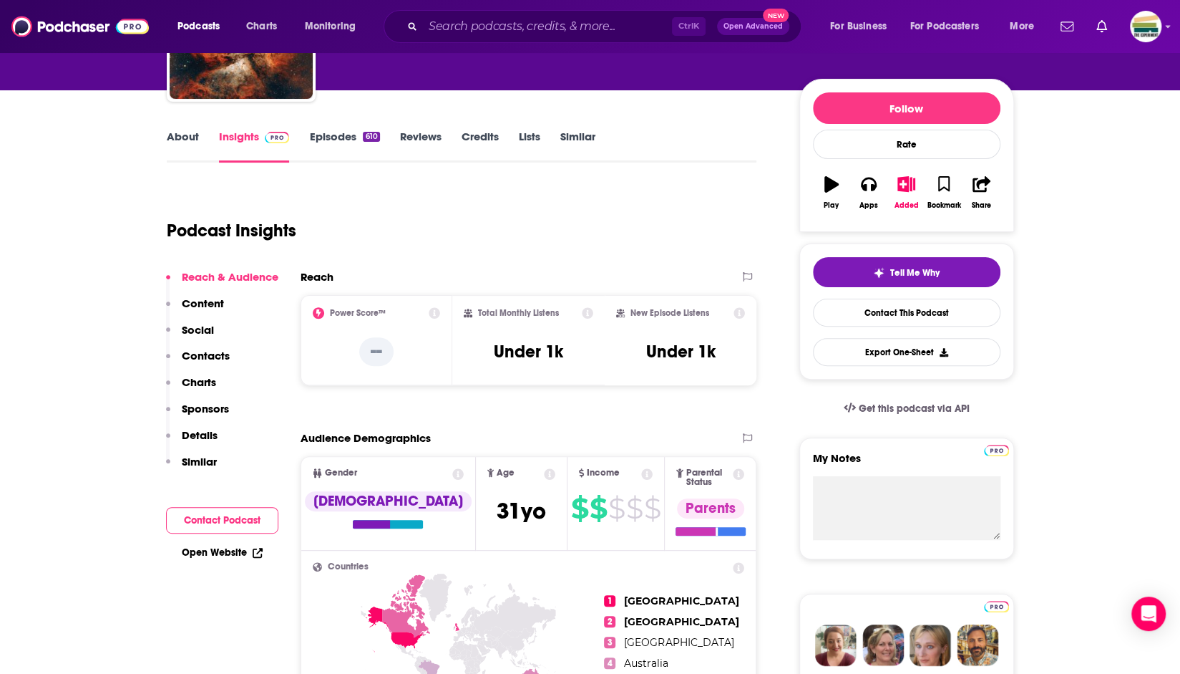
click at [172, 138] on link "About" at bounding box center [183, 146] width 32 height 33
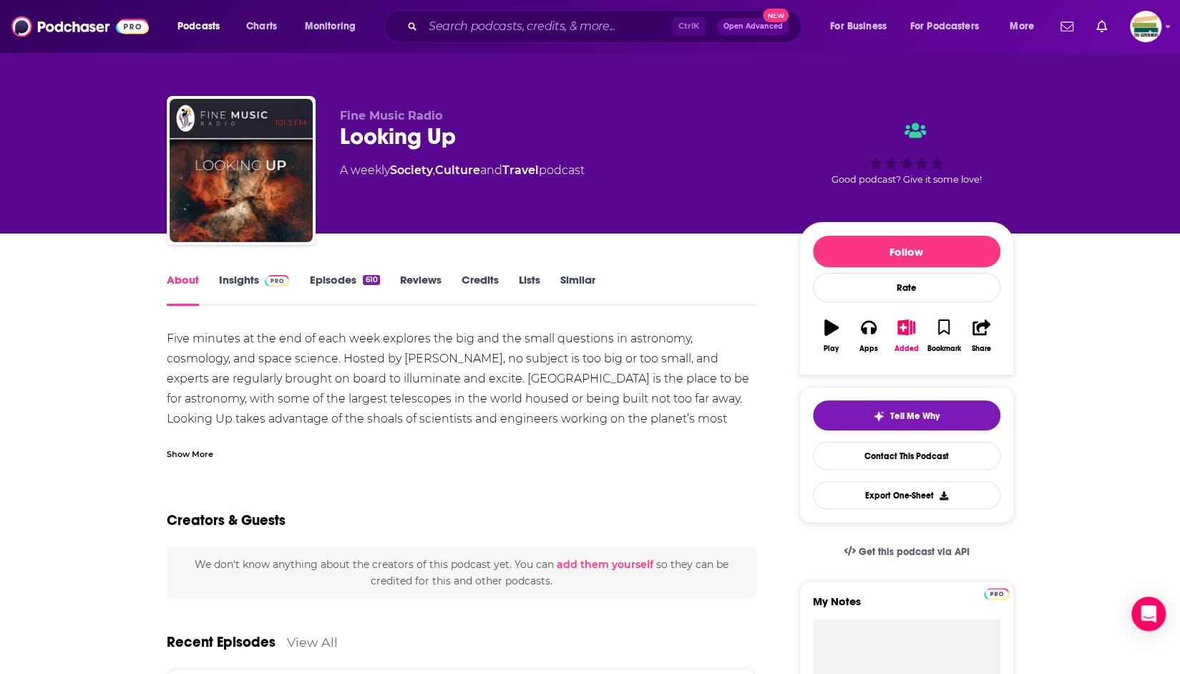
click at [225, 282] on link "Insights" at bounding box center [254, 289] width 71 height 33
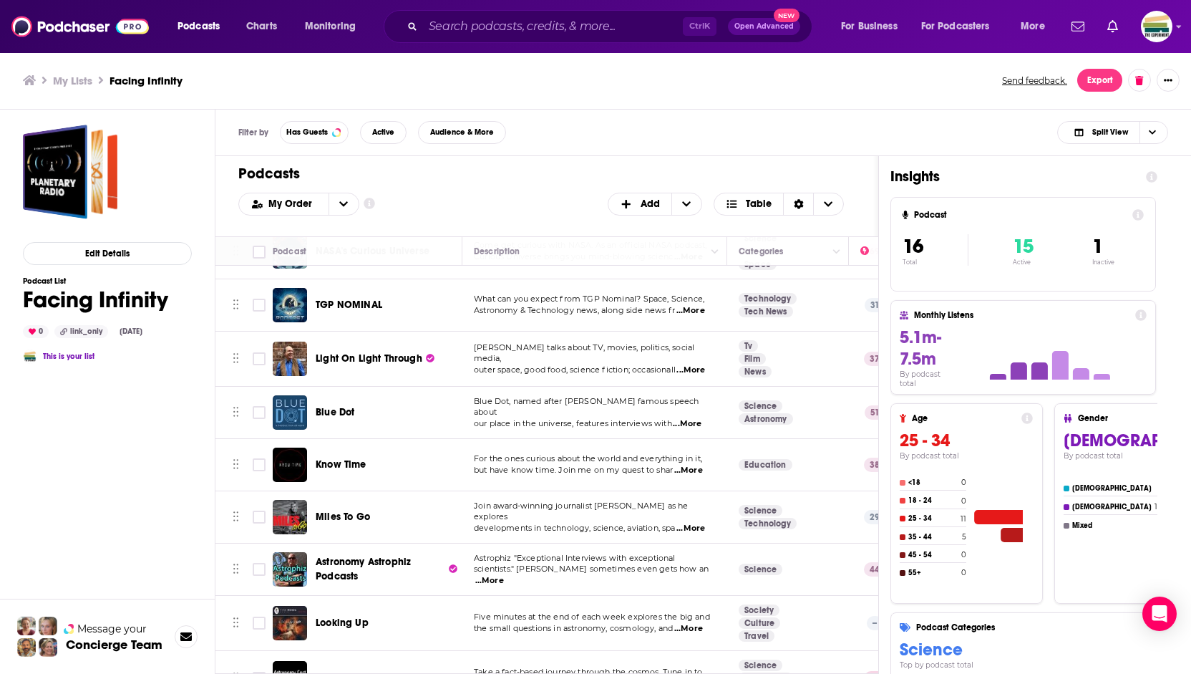
scroll to position [469, 0]
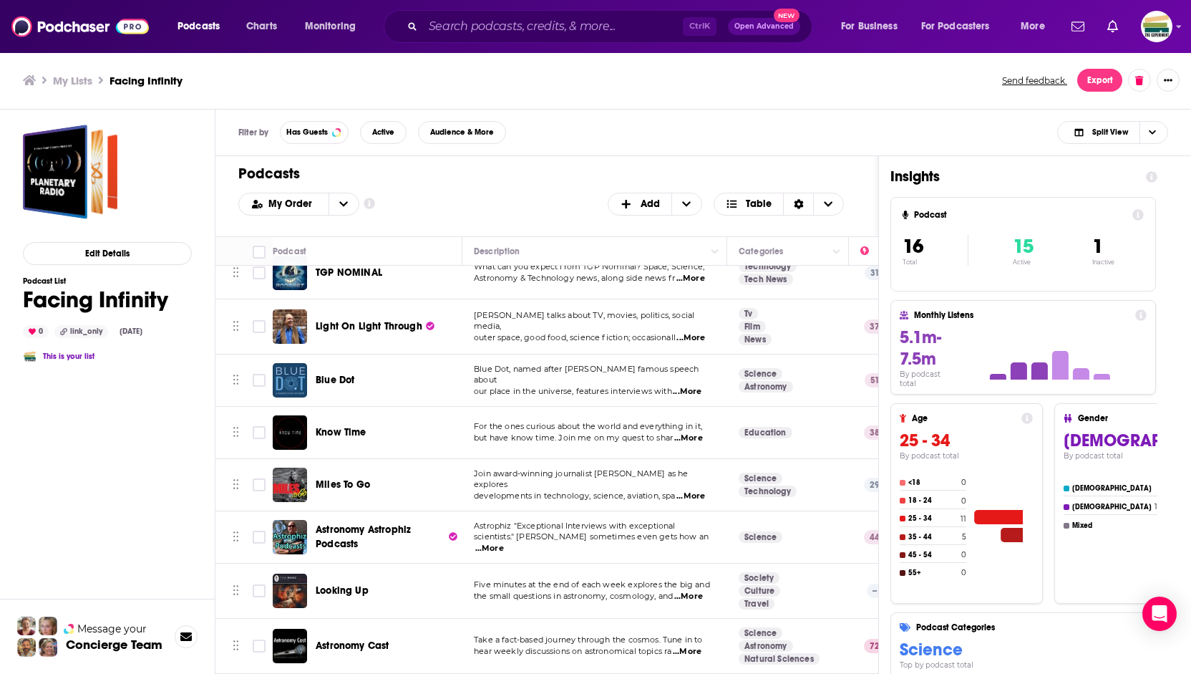
click at [112, 440] on div "Edit Details Podcast List Facing Infinity 0 link_only [DATE] This is your list" at bounding box center [107, 455] width 169 height 661
